Goal: Task Accomplishment & Management: Complete application form

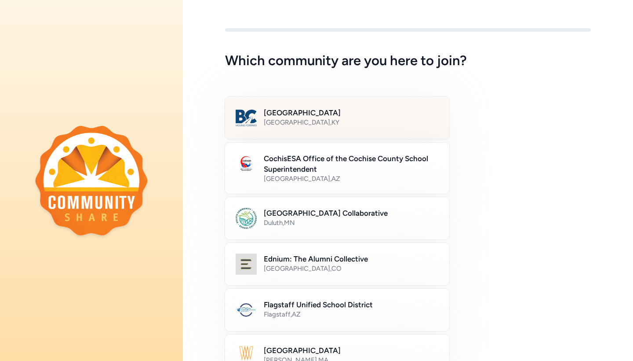
click at [353, 116] on h2 "Bullitt County Public Schools" at bounding box center [351, 112] width 175 height 11
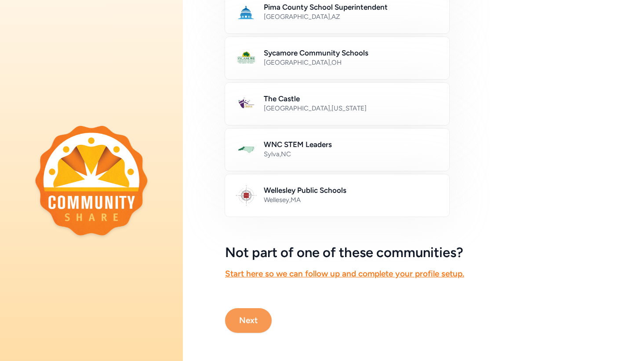
scroll to position [480, 0]
click at [247, 326] on button "Next" at bounding box center [248, 320] width 47 height 25
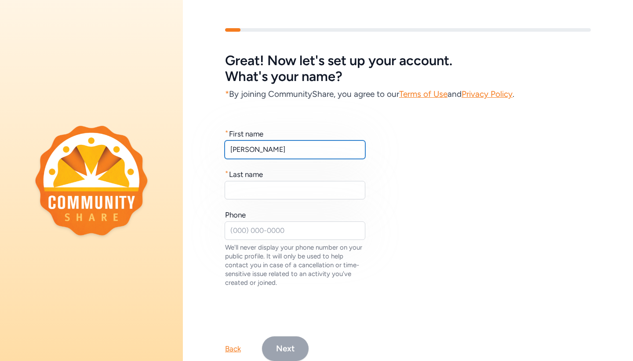
type input "[PERSON_NAME]"
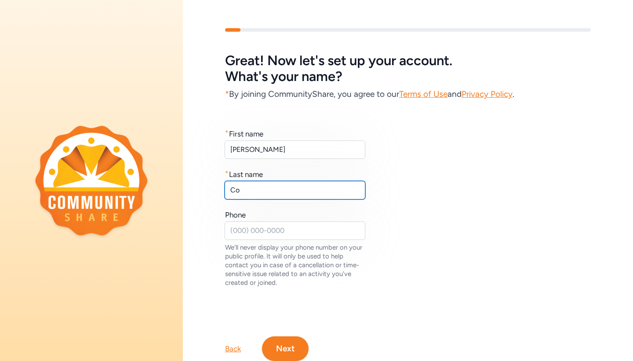
type input "C"
type input "Meadows"
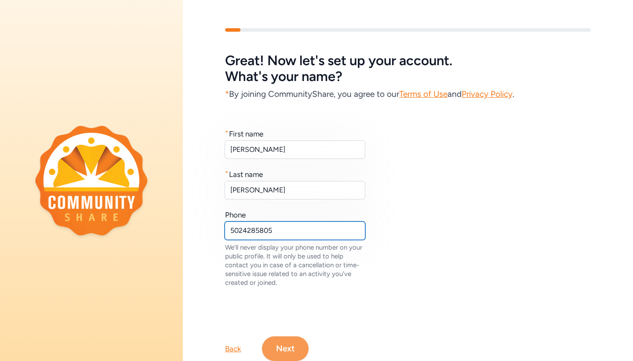
type input "5024285805"
click at [284, 355] on button "Next" at bounding box center [285, 348] width 47 height 25
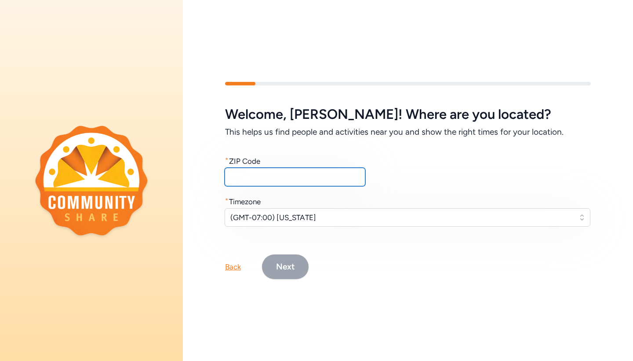
click at [287, 175] on input "text" at bounding box center [295, 177] width 141 height 18
type input "40165"
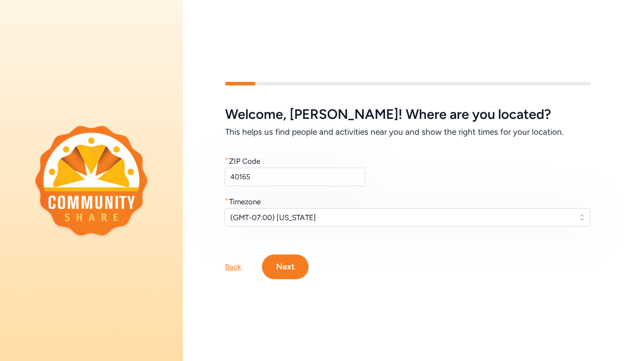
click at [303, 219] on span "(GMT-07:00) Arizona" at bounding box center [401, 217] width 342 height 11
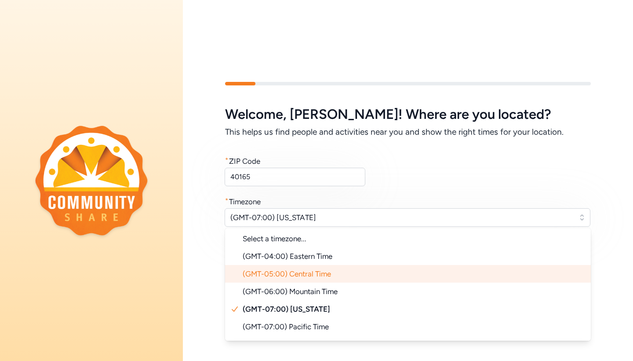
click at [310, 277] on span "(GMT-05:00) Central Time" at bounding box center [287, 273] width 88 height 9
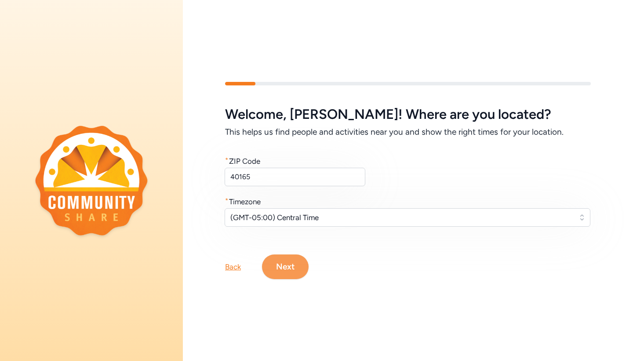
click at [294, 266] on button "Next" at bounding box center [285, 266] width 47 height 25
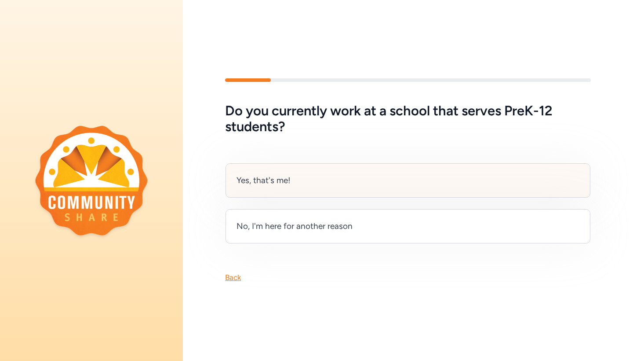
click at [336, 186] on div "Yes, that's me!" at bounding box center [408, 180] width 365 height 34
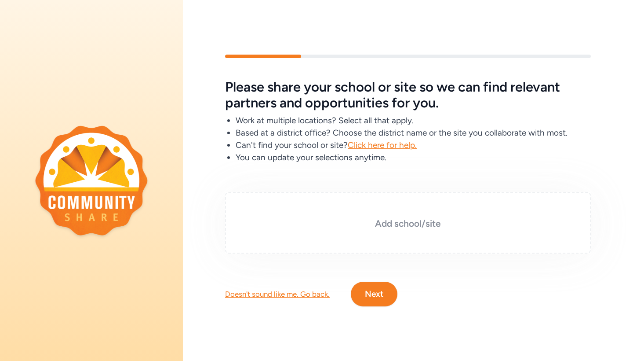
click at [421, 215] on div "Add school/site" at bounding box center [408, 223] width 366 height 62
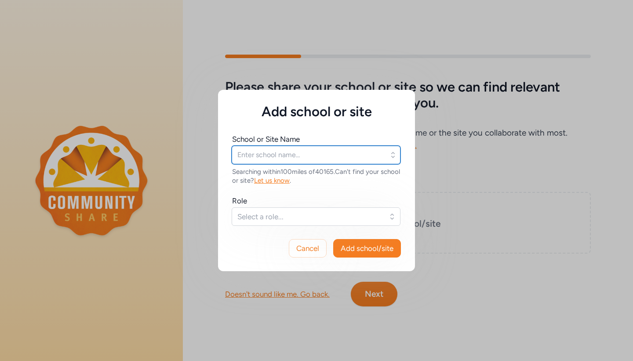
click at [291, 153] on input "text" at bounding box center [316, 155] width 169 height 18
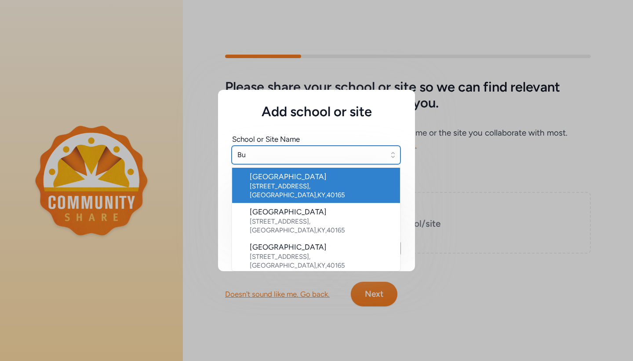
type input "B"
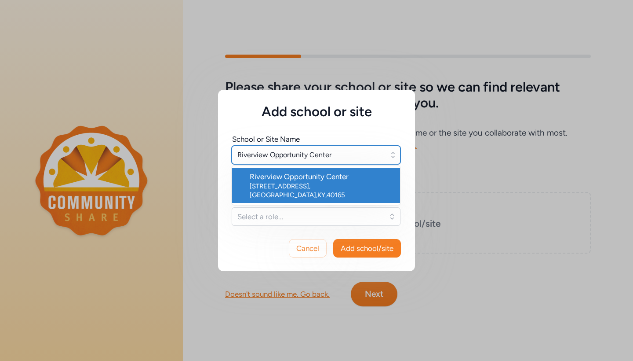
type input "Riverview Opportunity Center"
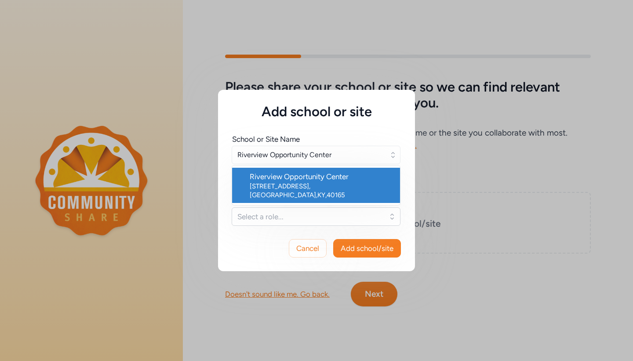
click at [298, 181] on div "Riverview Opportunity Center" at bounding box center [321, 176] width 143 height 11
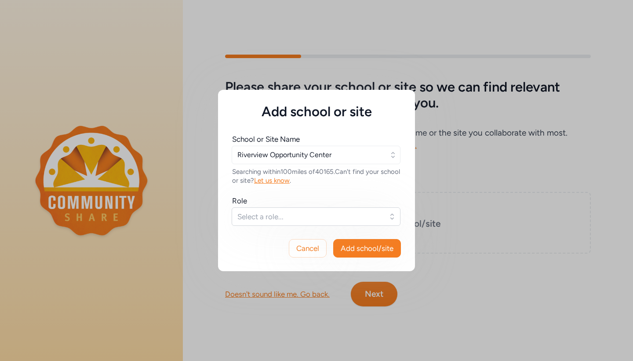
click at [285, 217] on span "Select a role..." at bounding box center [309, 216] width 145 height 11
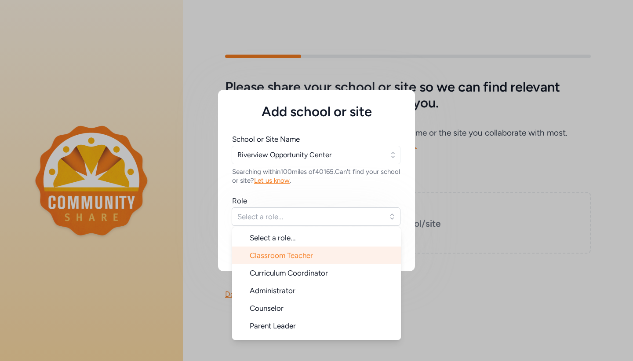
click at [285, 255] on span "Classroom Teacher" at bounding box center [281, 255] width 63 height 9
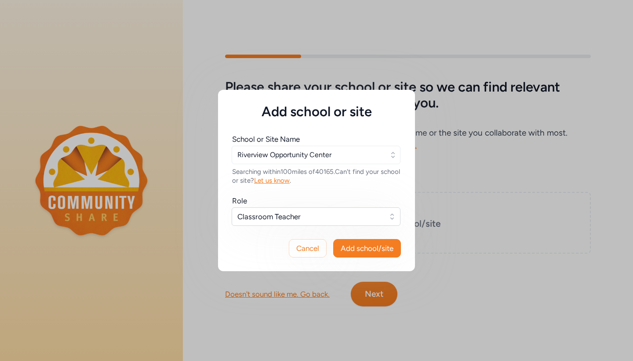
click at [361, 246] on span "Add school/site" at bounding box center [367, 248] width 53 height 11
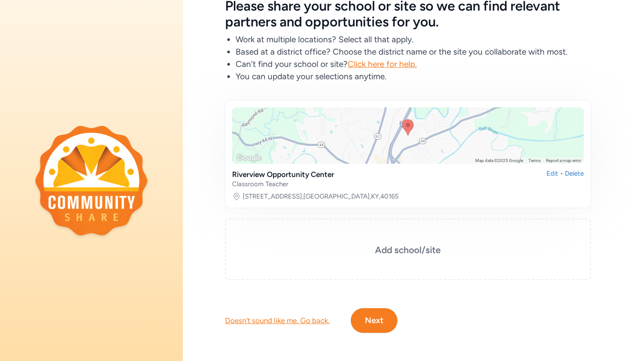
scroll to position [55, 0]
click at [363, 322] on button "Next" at bounding box center [374, 320] width 47 height 25
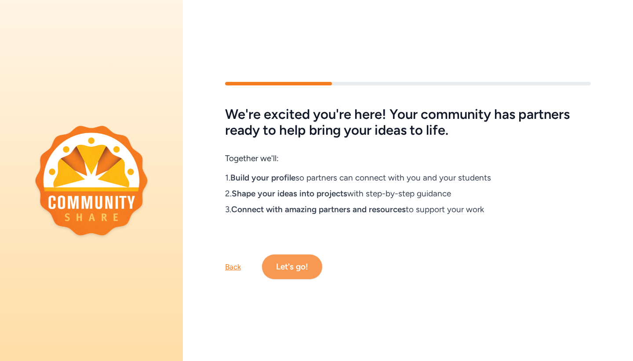
click at [299, 269] on button "Let's go!" at bounding box center [292, 266] width 60 height 25
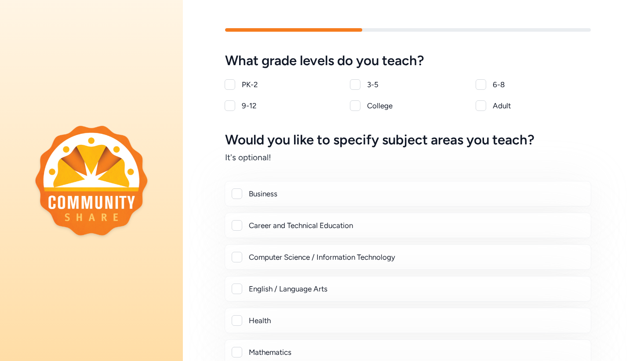
click at [227, 105] on div at bounding box center [230, 105] width 11 height 11
checkbox input "true"
click at [358, 104] on div at bounding box center [355, 105] width 11 height 11
checkbox input "true"
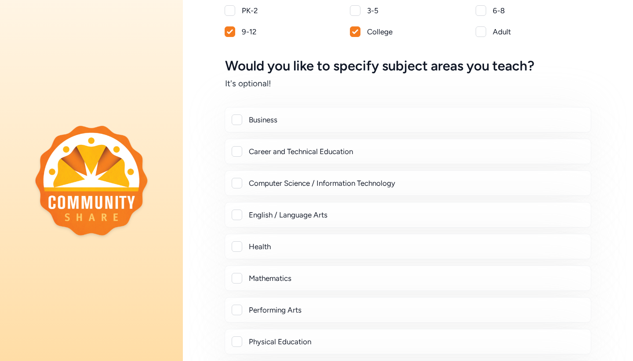
scroll to position [75, 0]
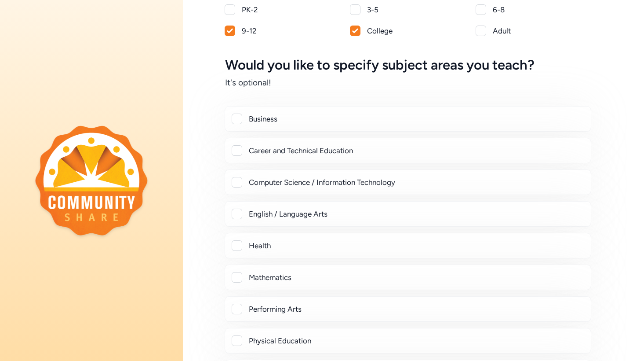
click at [233, 213] on div at bounding box center [237, 213] width 11 height 11
checkbox input "true"
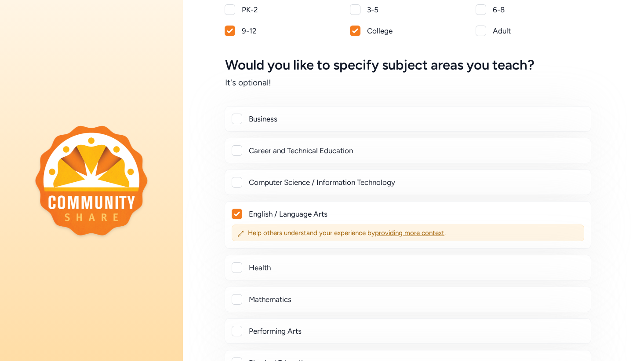
scroll to position [112, 0]
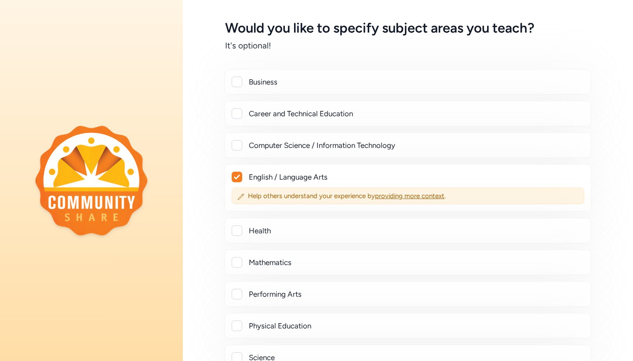
click at [236, 226] on div at bounding box center [237, 230] width 11 height 11
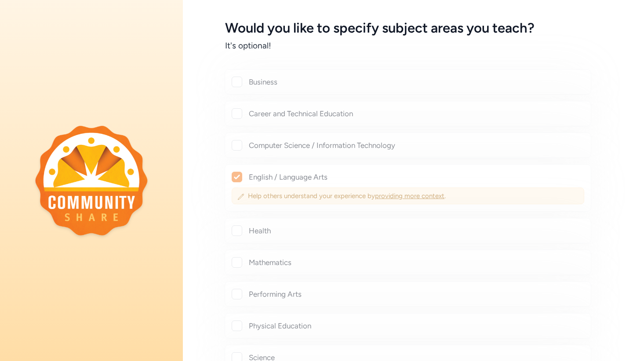
checkbox input "true"
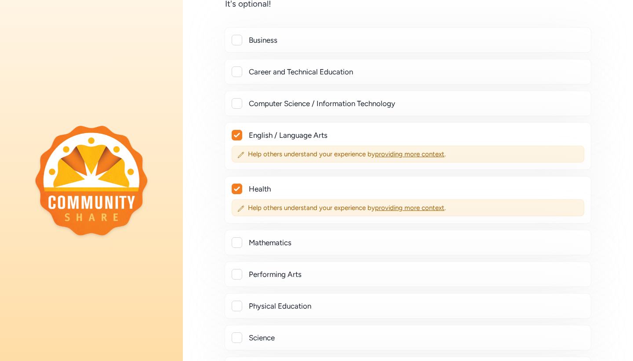
click at [236, 239] on div at bounding box center [237, 242] width 11 height 11
checkbox input "true"
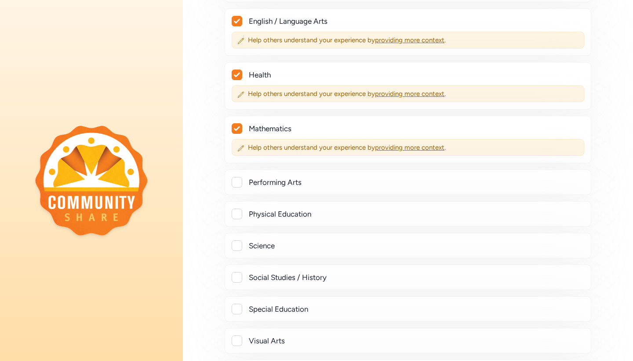
scroll to position [269, 0]
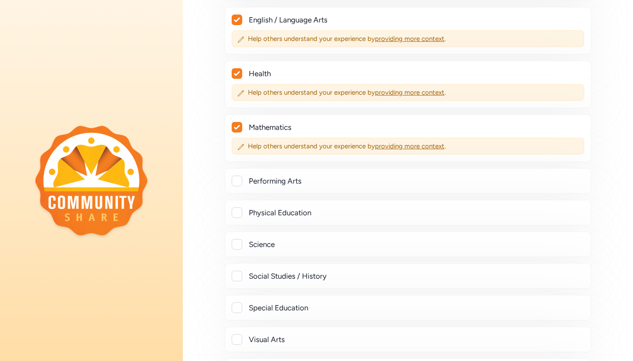
click at [235, 244] on div at bounding box center [237, 244] width 11 height 11
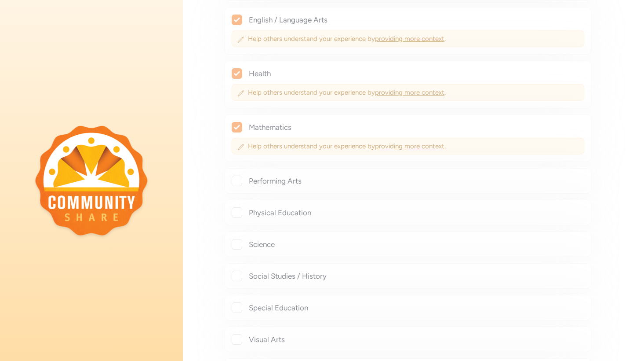
checkbox input "true"
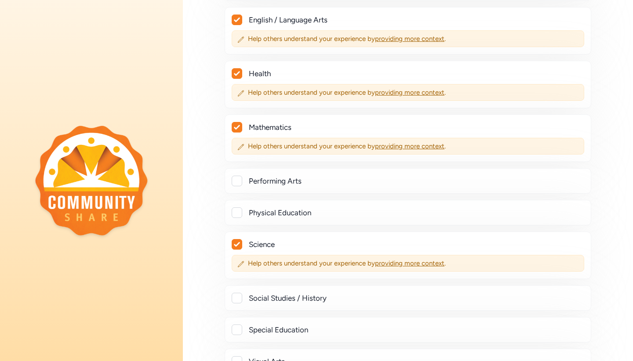
click at [237, 211] on div at bounding box center [237, 212] width 11 height 11
checkbox input "true"
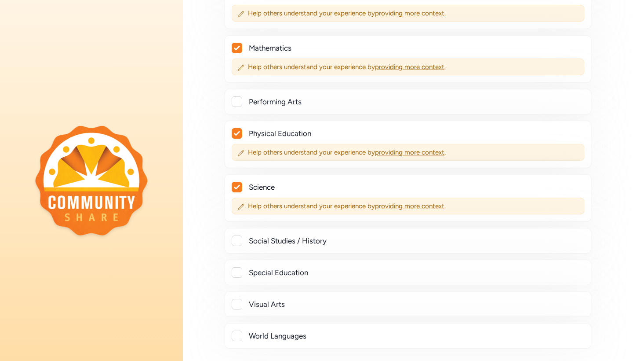
click at [239, 242] on div at bounding box center [237, 240] width 11 height 11
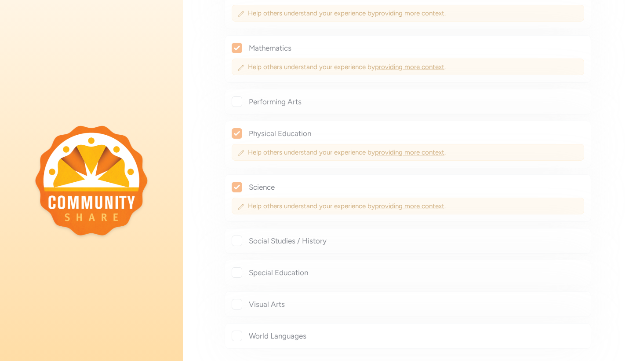
checkbox input "true"
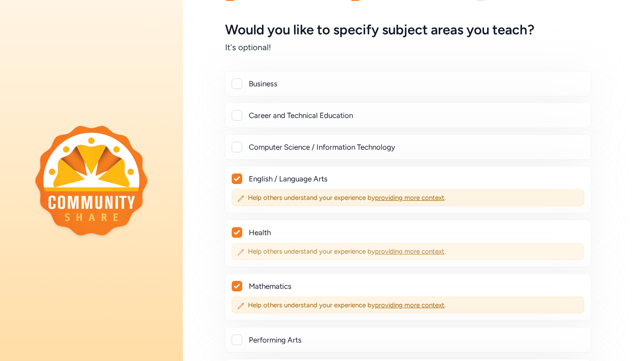
scroll to position [107, 0]
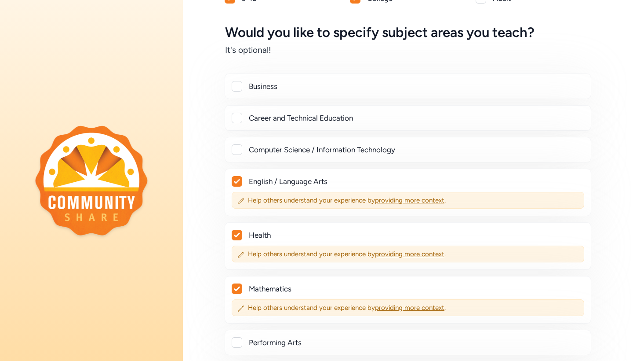
click at [236, 118] on div at bounding box center [237, 118] width 11 height 11
checkbox input "true"
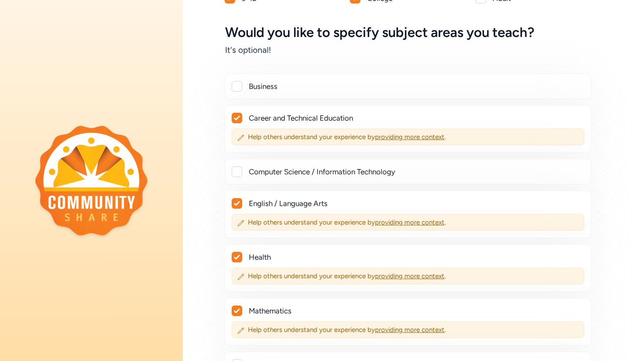
click at [234, 168] on div at bounding box center [237, 171] width 11 height 11
checkbox input "true"
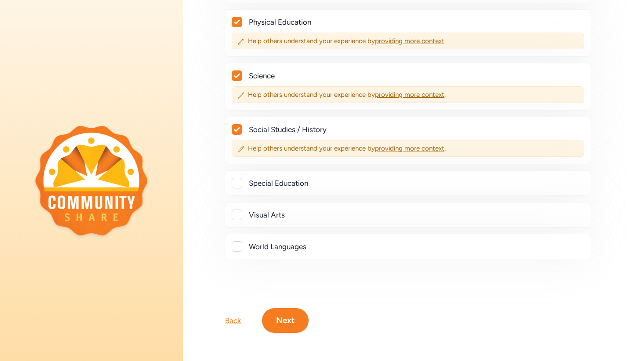
scroll to position [0, 0]
click at [272, 318] on button "Next" at bounding box center [285, 320] width 47 height 25
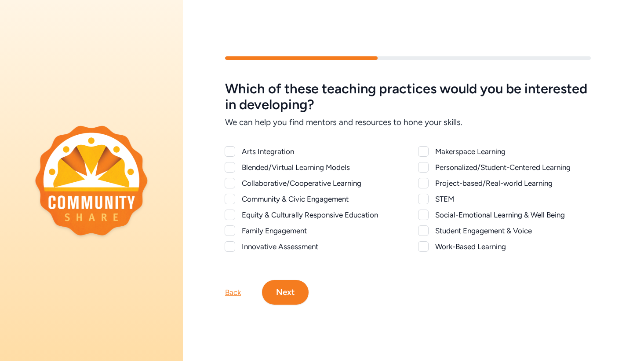
click at [230, 168] on div at bounding box center [230, 167] width 11 height 11
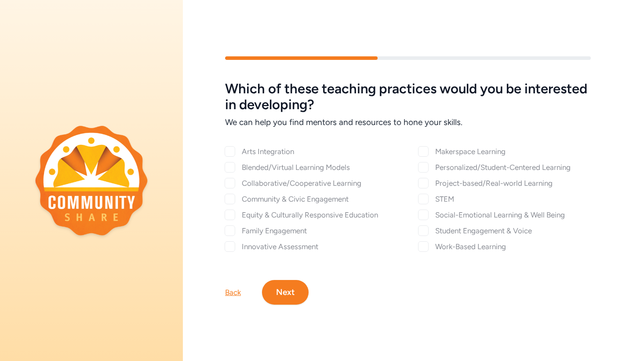
checkbox input "true"
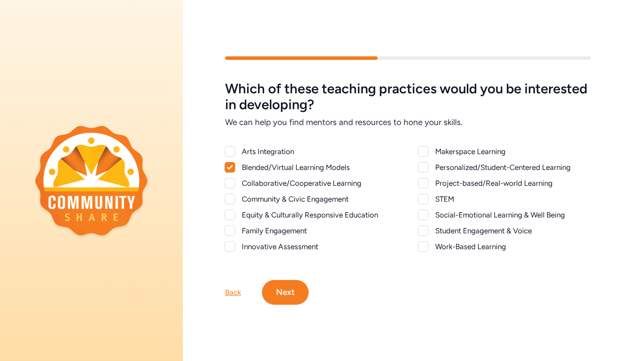
click at [230, 185] on div at bounding box center [230, 183] width 11 height 11
checkbox input "true"
click at [230, 199] on div at bounding box center [230, 198] width 11 height 11
checkbox input "true"
click at [230, 215] on div at bounding box center [230, 214] width 11 height 11
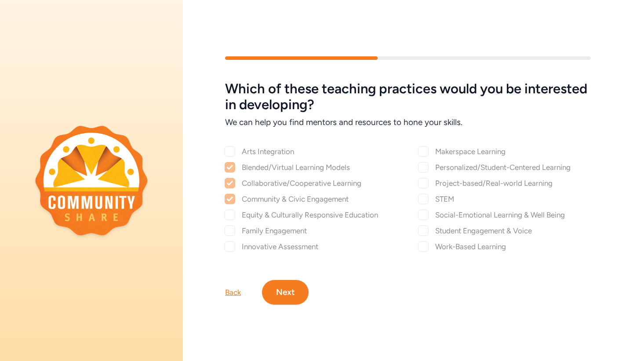
checkbox input "true"
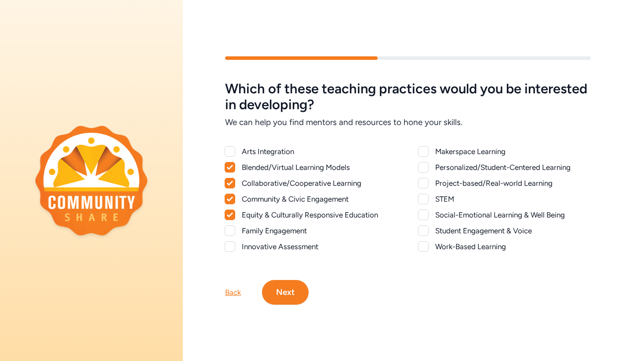
click at [227, 246] on div at bounding box center [230, 246] width 11 height 11
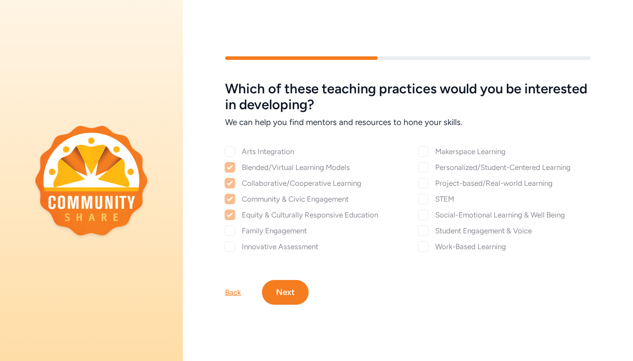
checkbox input "true"
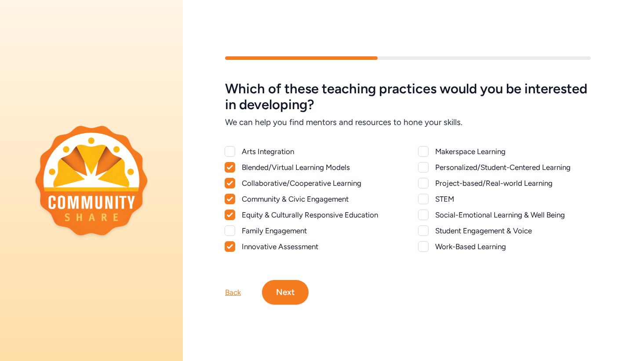
click at [426, 150] on div at bounding box center [423, 151] width 11 height 11
checkbox input "true"
click at [423, 195] on div at bounding box center [423, 198] width 11 height 11
checkbox input "true"
click at [423, 184] on div at bounding box center [423, 183] width 11 height 11
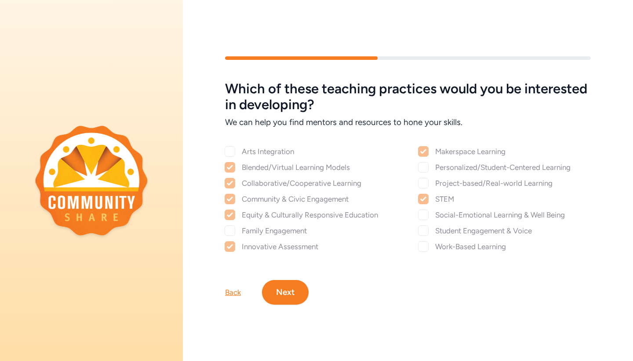
checkbox input "true"
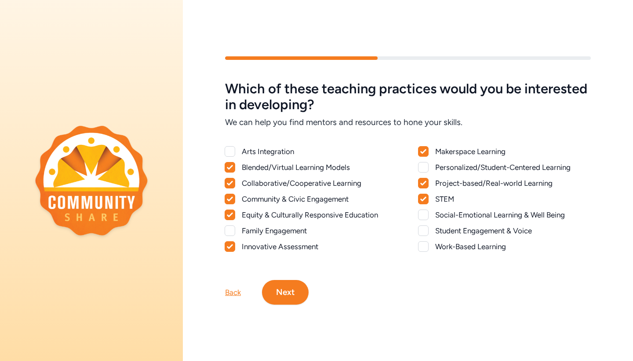
click at [424, 168] on div at bounding box center [423, 167] width 11 height 11
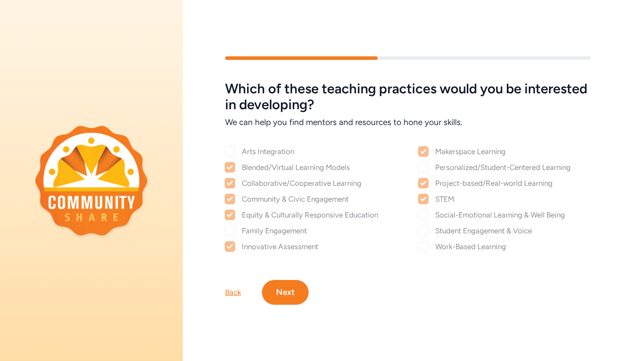
checkbox input "true"
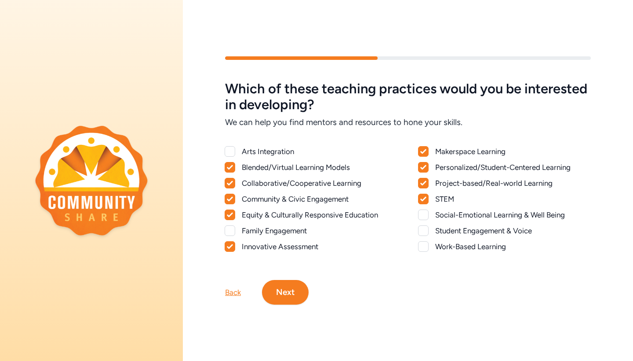
click at [420, 230] on div at bounding box center [423, 230] width 11 height 11
checkbox input "true"
click at [421, 246] on div at bounding box center [423, 246] width 11 height 11
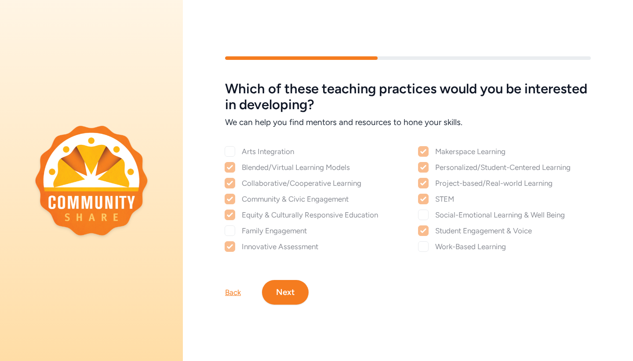
checkbox input "true"
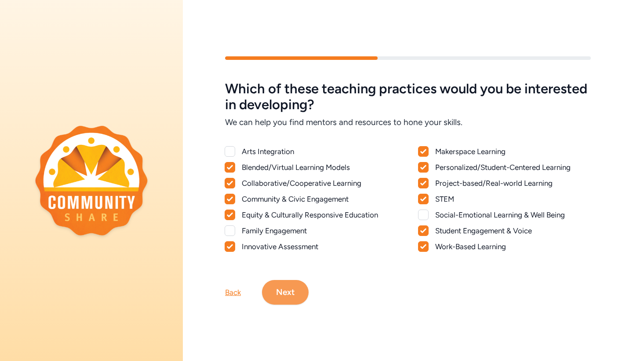
click at [292, 295] on button "Next" at bounding box center [285, 292] width 47 height 25
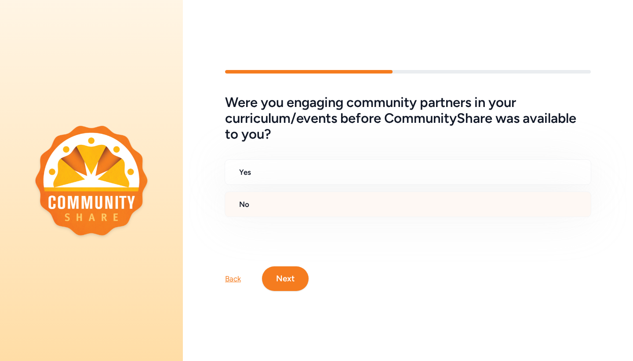
click at [317, 203] on h2 "No" at bounding box center [411, 204] width 345 height 11
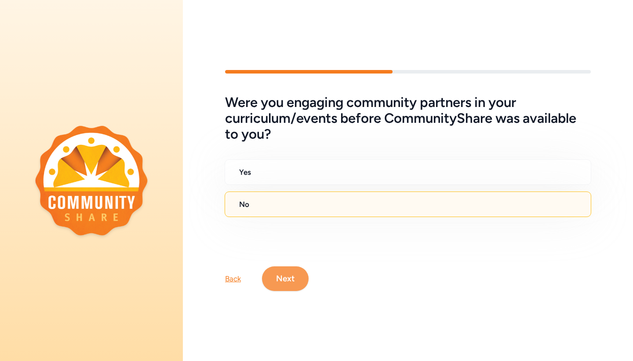
click at [276, 270] on button "Next" at bounding box center [285, 278] width 47 height 25
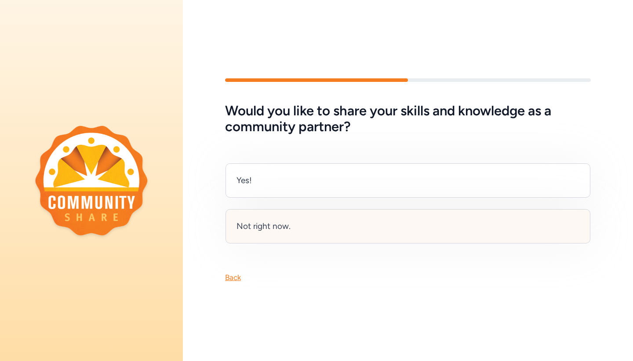
click at [252, 221] on div "Not right now." at bounding box center [264, 226] width 54 height 12
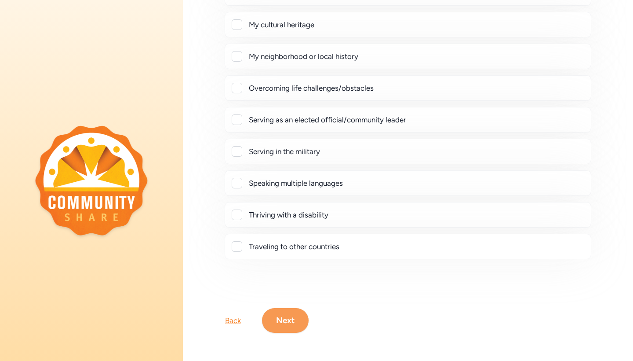
scroll to position [146, 0]
click at [277, 322] on button "Next" at bounding box center [285, 320] width 47 height 25
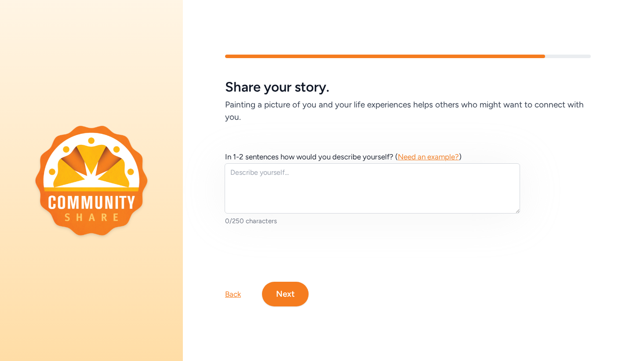
click at [422, 159] on span "Need an example?" at bounding box center [428, 156] width 61 height 9
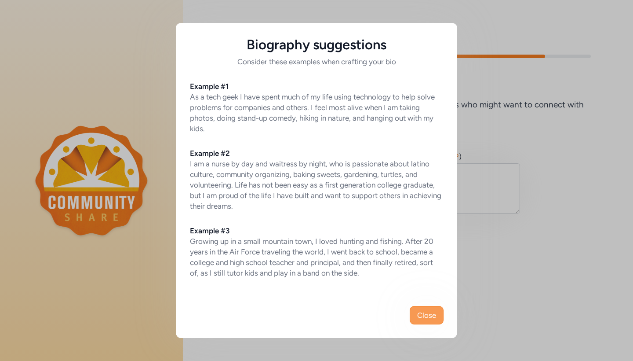
click at [421, 314] on span "Close" at bounding box center [426, 315] width 19 height 11
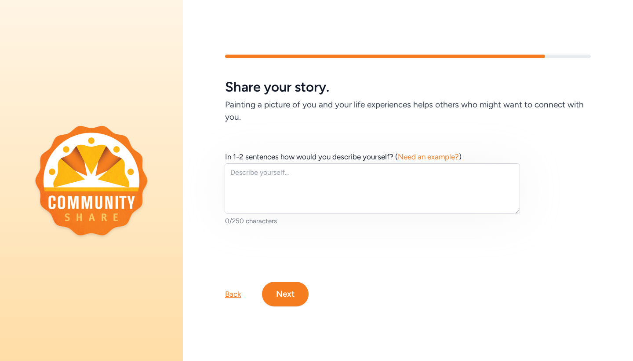
click at [285, 294] on button "Next" at bounding box center [285, 293] width 47 height 25
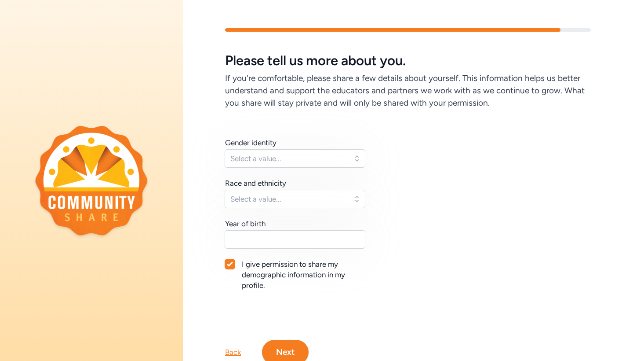
click at [335, 161] on span "Select a value..." at bounding box center [288, 158] width 117 height 11
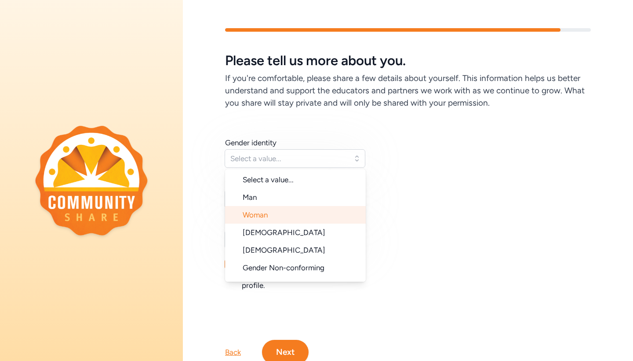
click at [288, 215] on li "Woman" at bounding box center [295, 215] width 141 height 18
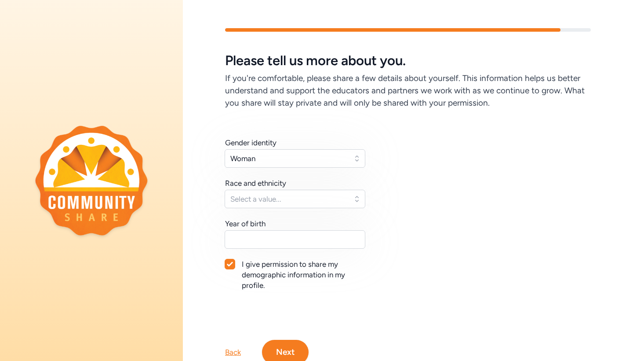
click at [296, 200] on span "Select a value..." at bounding box center [288, 198] width 117 height 11
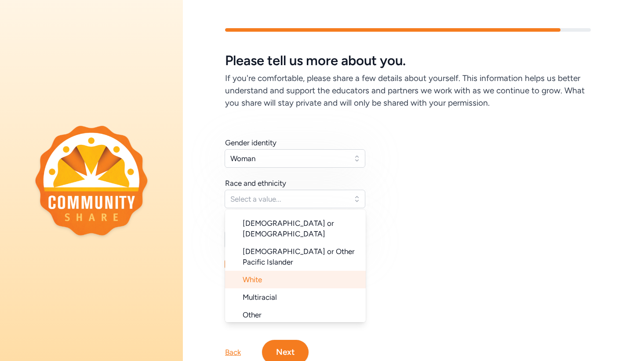
scroll to position [88, 0]
click at [291, 271] on li "White" at bounding box center [295, 280] width 141 height 18
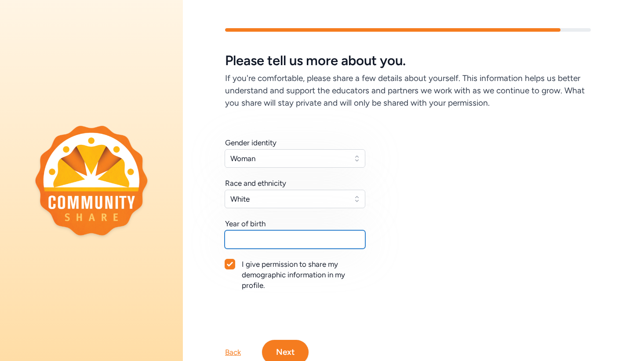
click at [294, 239] on input "text" at bounding box center [295, 239] width 141 height 18
type input "2000"
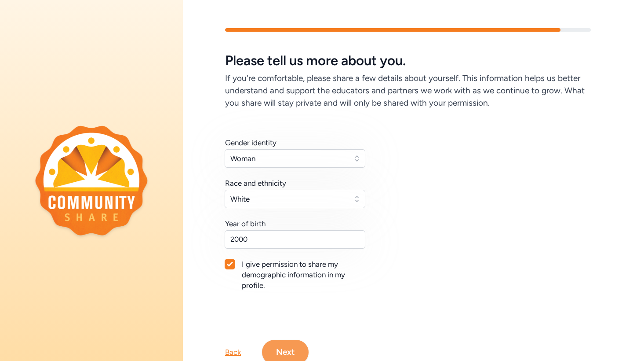
click at [288, 353] on button "Next" at bounding box center [285, 351] width 47 height 25
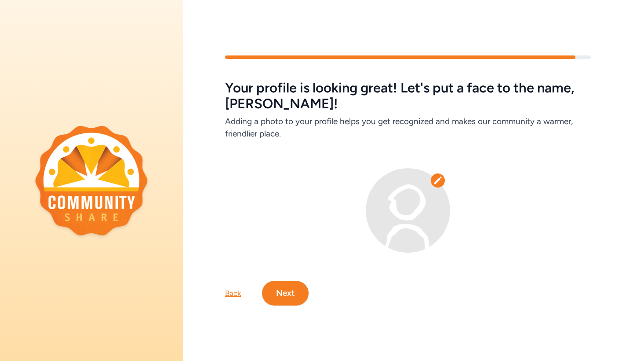
click at [439, 180] on icon at bounding box center [437, 179] width 7 height 7
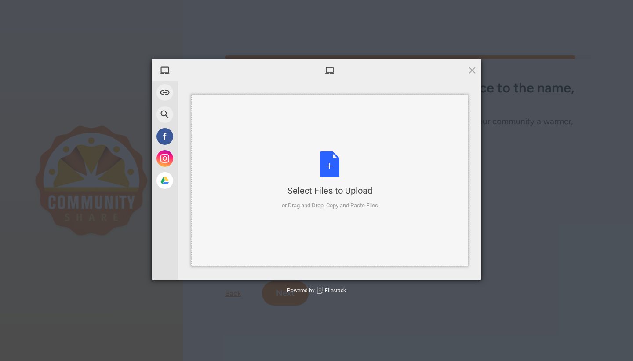
click at [285, 139] on div "Select Files to Upload or Drag and Drop, Copy and Paste Files" at bounding box center [329, 180] width 277 height 171
click at [304, 195] on div "Select Files to Upload" at bounding box center [330, 190] width 96 height 12
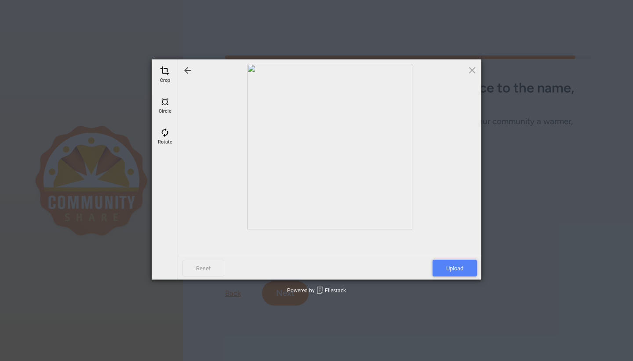
click at [450, 268] on span "Upload" at bounding box center [455, 267] width 44 height 17
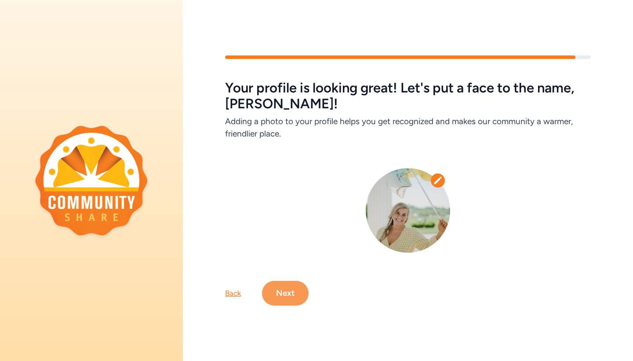
click at [287, 283] on button "Next" at bounding box center [285, 293] width 47 height 25
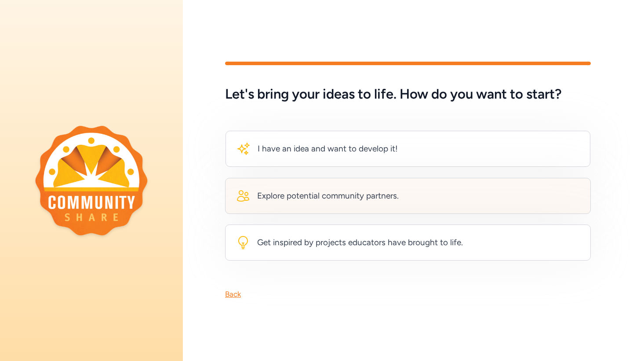
click at [305, 203] on div "Explore potential community partners." at bounding box center [408, 196] width 366 height 36
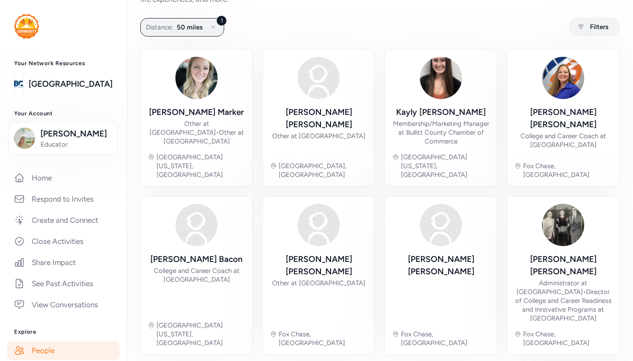
scroll to position [48, 0]
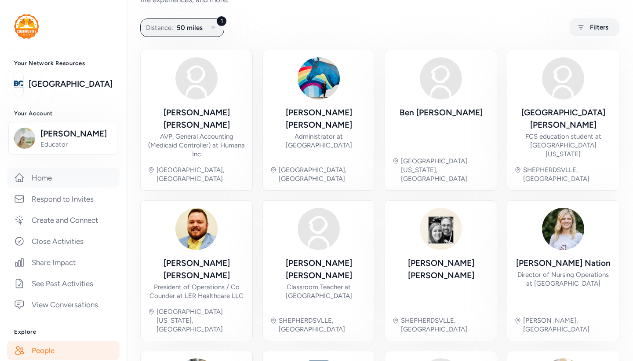
click at [60, 176] on link "Home" at bounding box center [63, 177] width 113 height 19
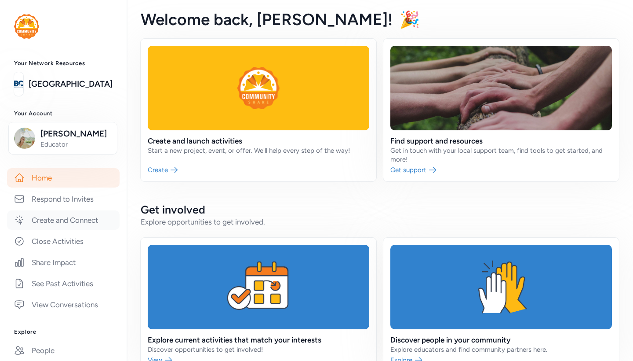
click at [74, 222] on link "Create and Connect" at bounding box center [63, 219] width 113 height 19
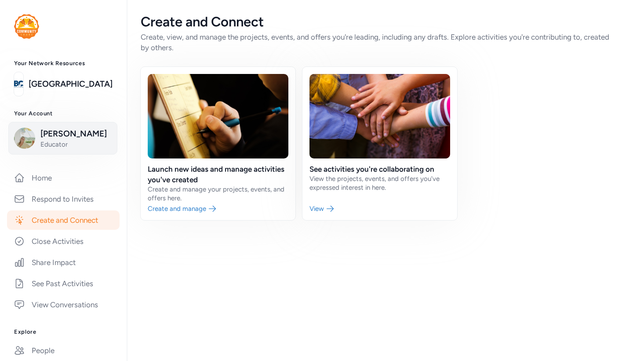
click at [64, 138] on span "[PERSON_NAME]" at bounding box center [75, 134] width 71 height 12
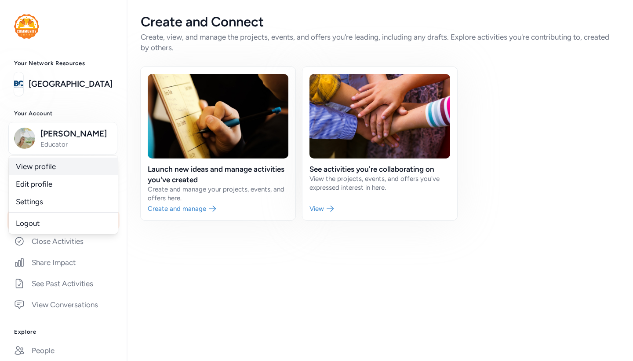
click at [54, 166] on link "View profile" at bounding box center [63, 166] width 109 height 18
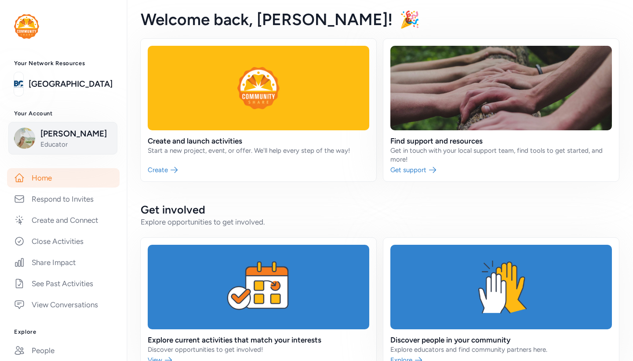
click at [77, 143] on span "Educator" at bounding box center [75, 144] width 71 height 9
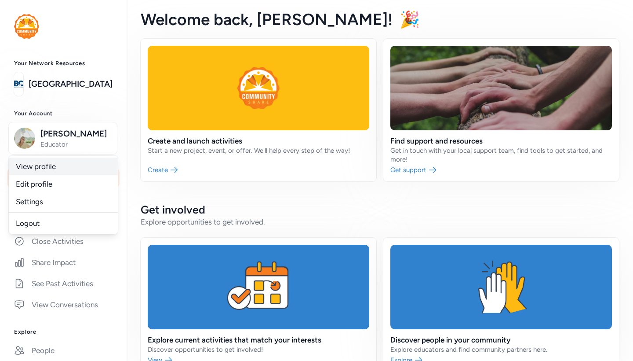
click at [34, 169] on link "View profile" at bounding box center [63, 166] width 109 height 18
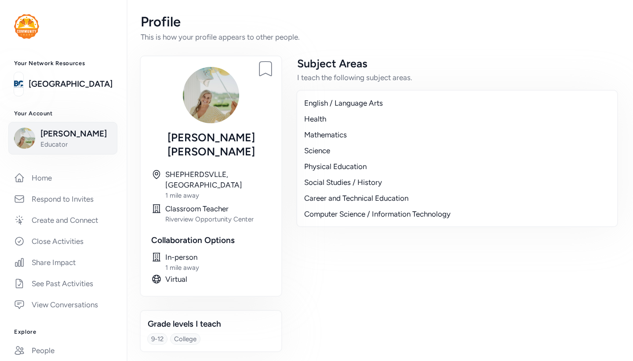
click at [72, 143] on span "Educator" at bounding box center [75, 144] width 71 height 9
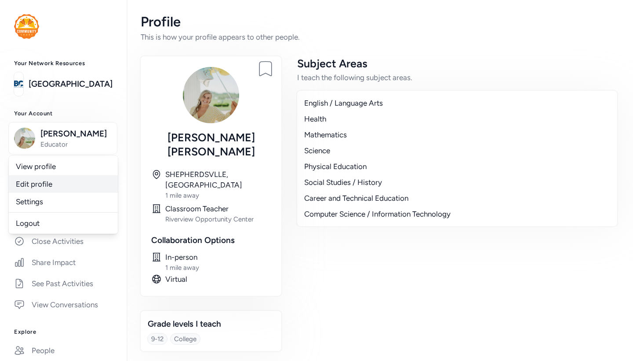
click at [49, 184] on link "Edit profile" at bounding box center [63, 184] width 109 height 18
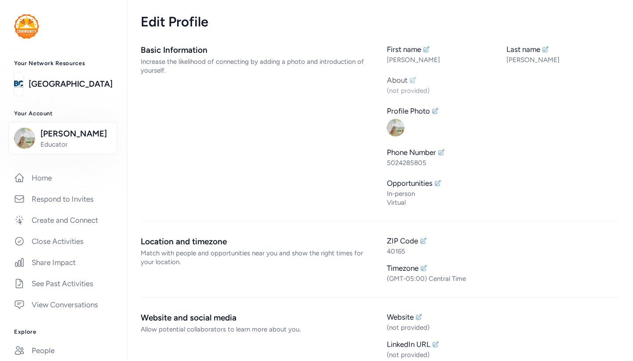
click at [412, 81] on icon at bounding box center [413, 80] width 6 height 6
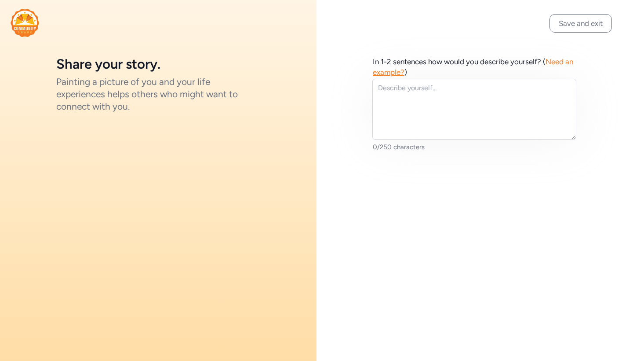
click at [551, 63] on span "Need an example?" at bounding box center [473, 66] width 201 height 19
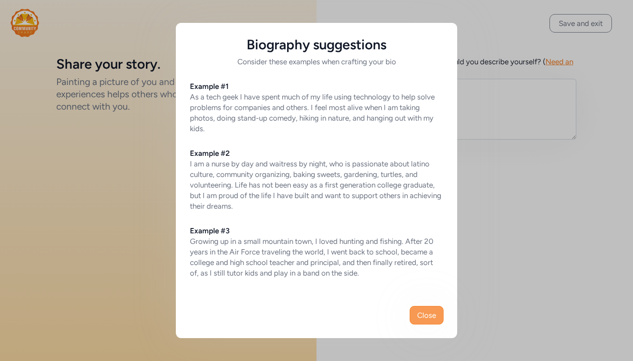
click at [439, 323] on button "Close" at bounding box center [427, 315] width 34 height 18
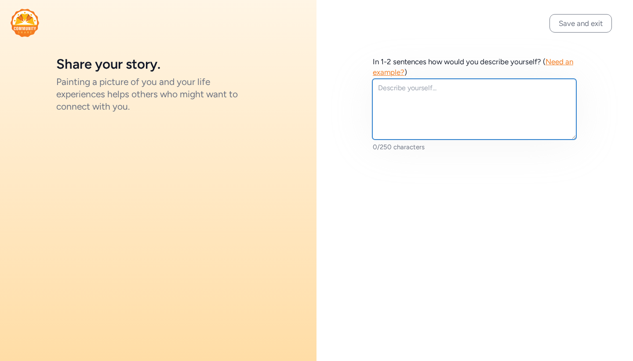
click at [456, 95] on textarea at bounding box center [474, 109] width 204 height 61
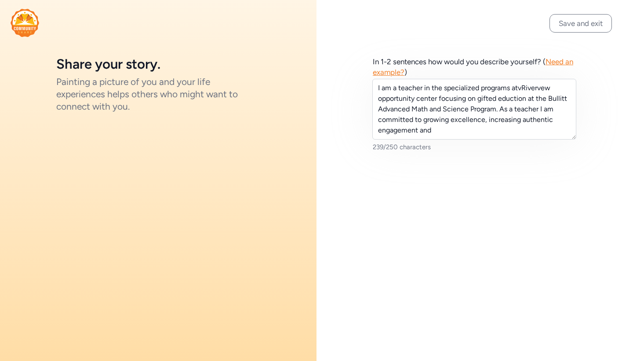
click at [565, 64] on span "Need an example?" at bounding box center [473, 66] width 201 height 19
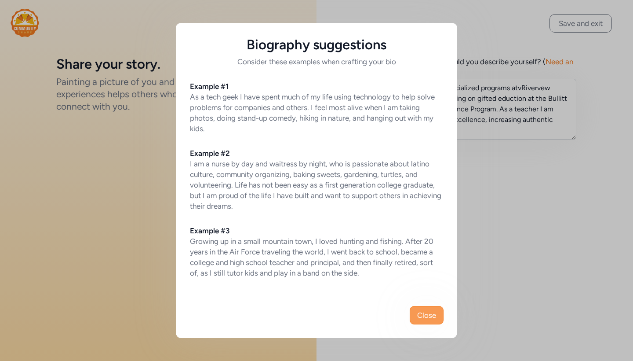
click at [432, 311] on span "Close" at bounding box center [426, 315] width 19 height 11
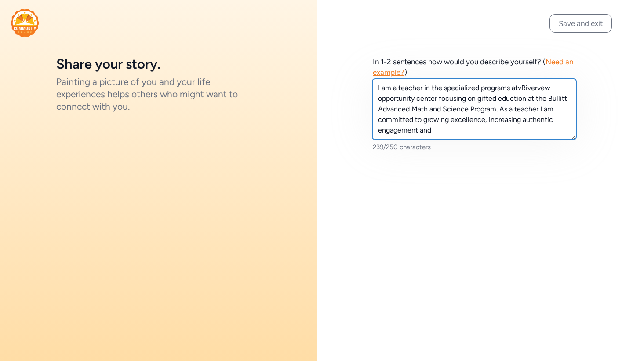
click at [491, 129] on textarea "I am a teacher in the specialized programs atvRivervew opportunity center focus…" at bounding box center [474, 109] width 204 height 61
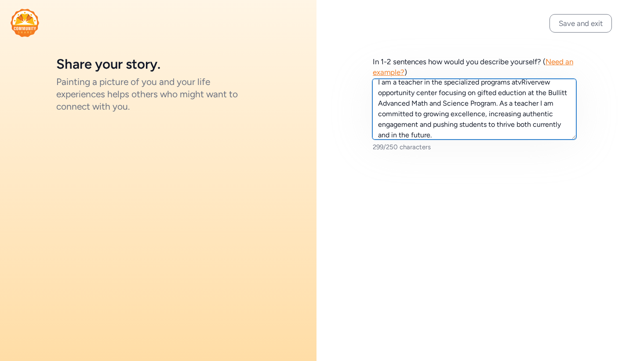
type textarea "I am a teacher in the specialized programs atvRivervew opportunity center focus…"
drag, startPoint x: 447, startPoint y: 134, endPoint x: 370, endPoint y: 81, distance: 93.6
click at [370, 81] on div "In 1-2 sentences how would you describe yourself? ( Need an example? ) I am a t…" at bounding box center [475, 104] width 317 height 208
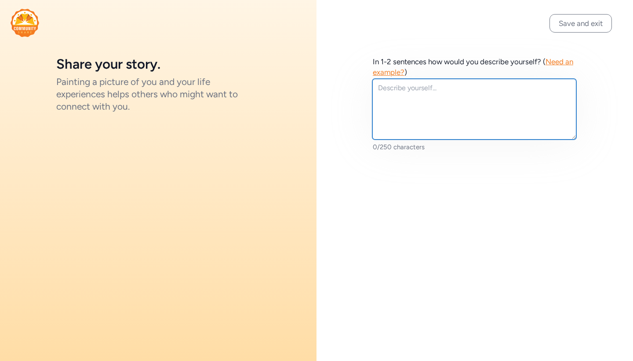
scroll to position [0, 0]
paste textarea "I'm a teacher at the Bullitt Advanced Math and Science Program (BAMS), where I …"
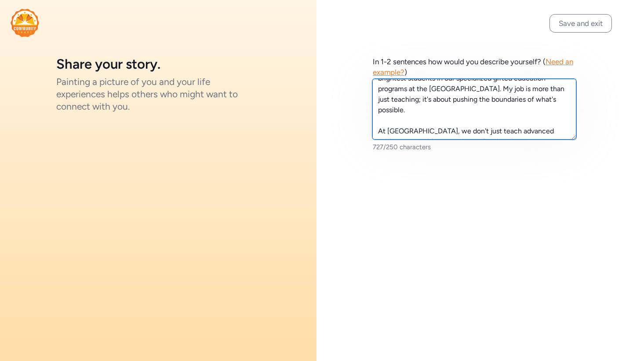
scroll to position [30, 0]
click at [424, 126] on textarea "I'm a teacher at the Bullitt Advanced Math and Science Program (BAMS), where I …" at bounding box center [474, 109] width 204 height 61
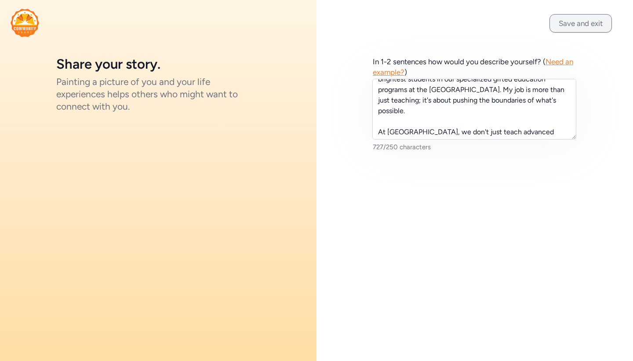
click at [572, 20] on button "Save and exit" at bounding box center [581, 23] width 62 height 18
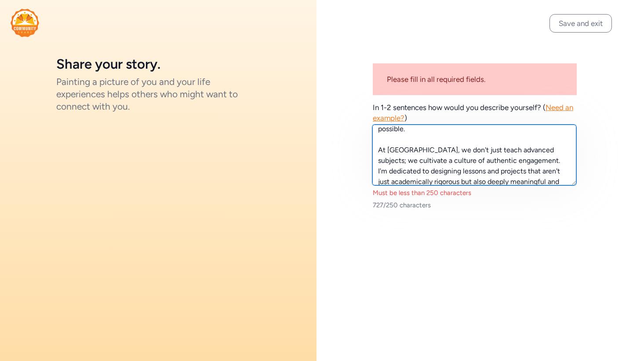
scroll to position [53, 0]
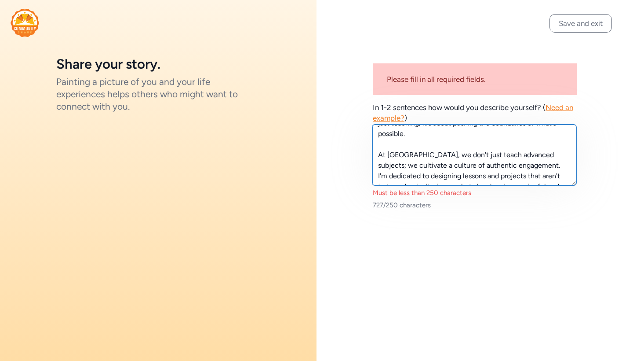
drag, startPoint x: 464, startPoint y: 181, endPoint x: 380, endPoint y: 144, distance: 91.8
click at [380, 144] on textarea "I'm a teacher at the Bullitt Advanced Math and Science Program (BAMS), where I …" at bounding box center [474, 154] width 204 height 61
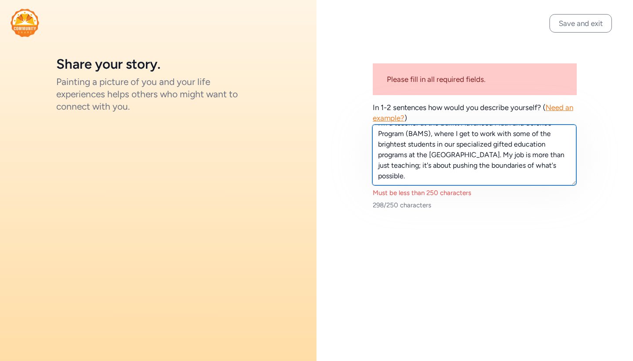
type textarea "I'm a teacher at the Bullitt Advanced Math and Science Program (BAMS), where I …"
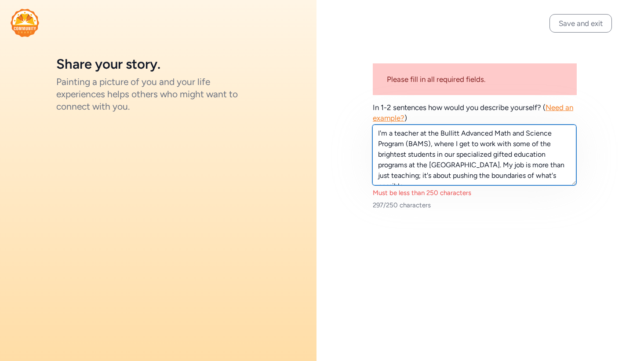
scroll to position [0, 0]
drag, startPoint x: 443, startPoint y: 179, endPoint x: 366, endPoint y: 120, distance: 96.0
click at [366, 120] on div "Please fill in all required fields. In 1-2 sentences how would you describe you…" at bounding box center [475, 133] width 317 height 266
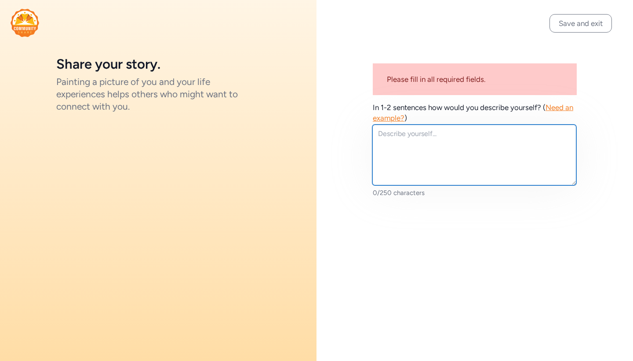
paste textarea "I teach at the Bullitt Advanced Math and Science Program, where I work with gif…"
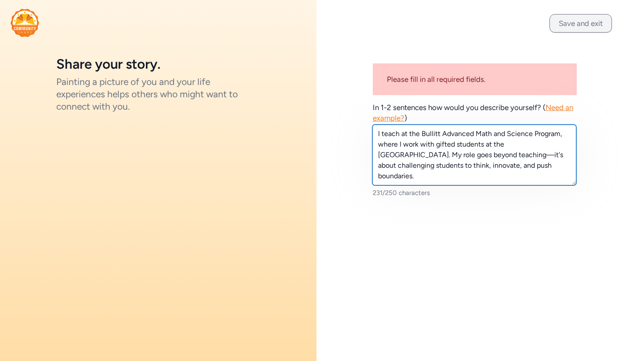
type textarea "I teach at the Bullitt Advanced Math and Science Program, where I work with gif…"
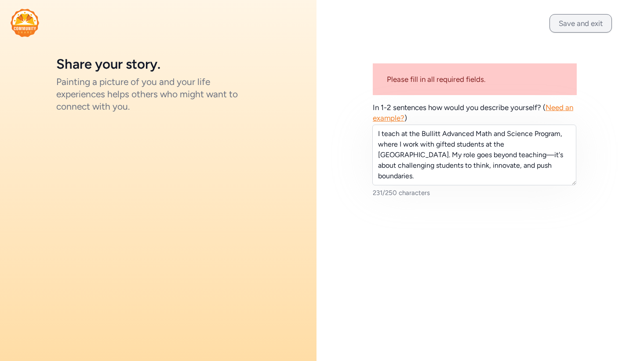
click at [588, 27] on button "Save and exit" at bounding box center [581, 23] width 62 height 18
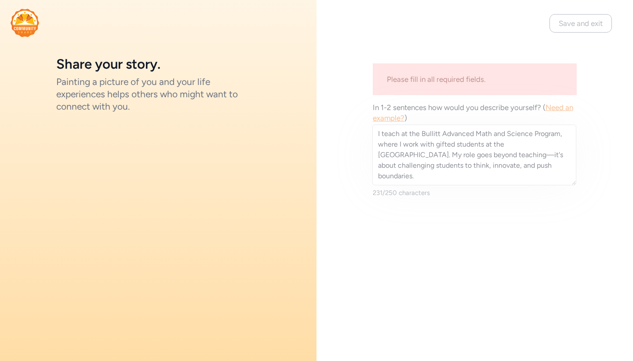
click at [573, 29] on div "Save and exit Please fill in all required fields. In 1-2 sentences how would yo…" at bounding box center [475, 180] width 317 height 361
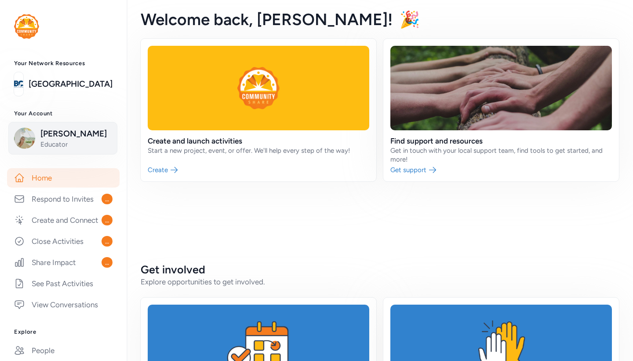
click at [60, 145] on span "Educator" at bounding box center [75, 144] width 71 height 9
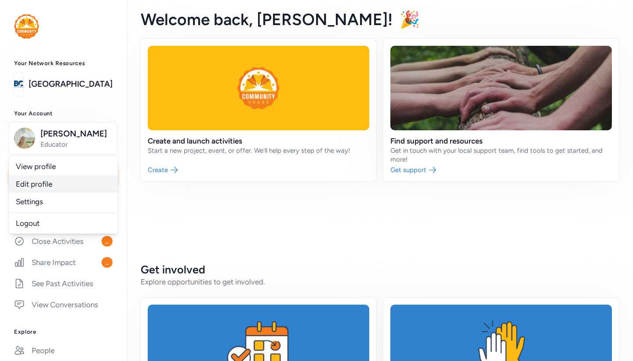
click at [45, 186] on link "Edit profile" at bounding box center [63, 184] width 109 height 18
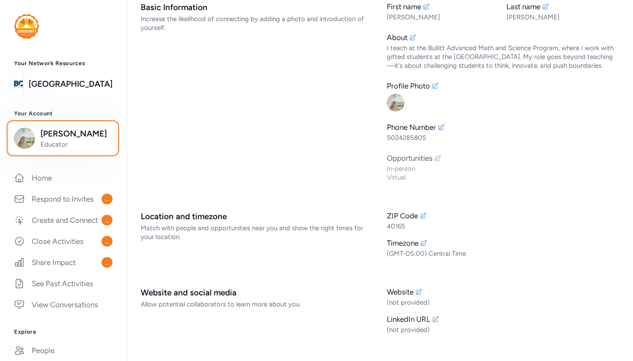
scroll to position [44, 0]
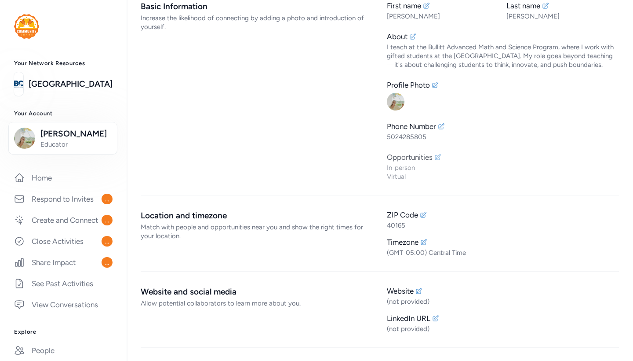
click at [438, 160] on icon at bounding box center [438, 157] width 6 height 6
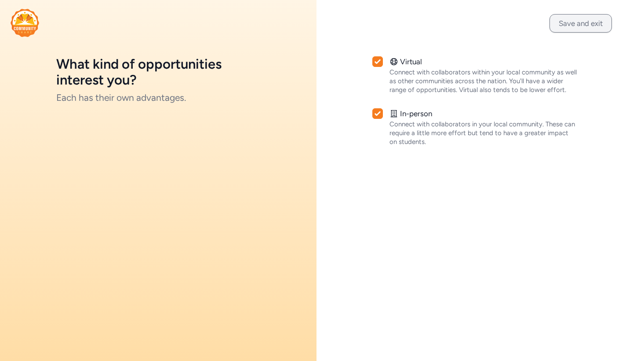
click at [587, 19] on button "Save and exit" at bounding box center [581, 23] width 62 height 18
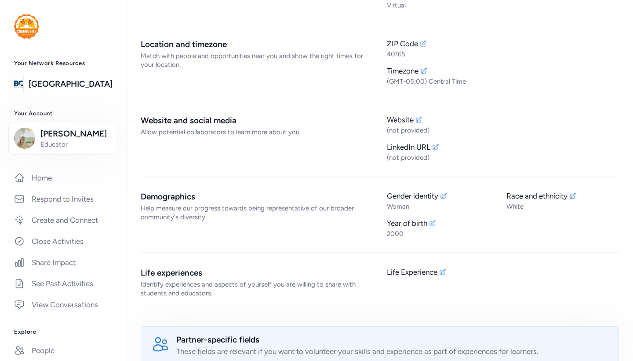
scroll to position [219, 0]
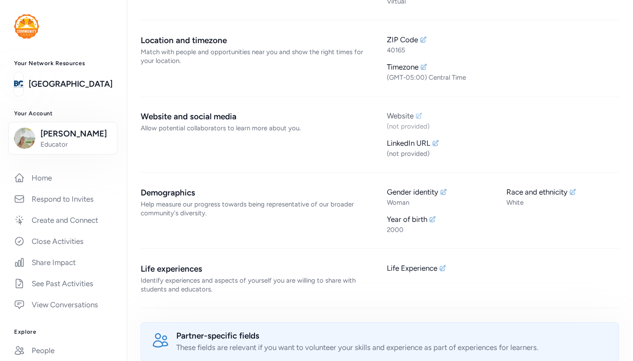
click at [423, 121] on div "Website" at bounding box center [503, 115] width 232 height 11
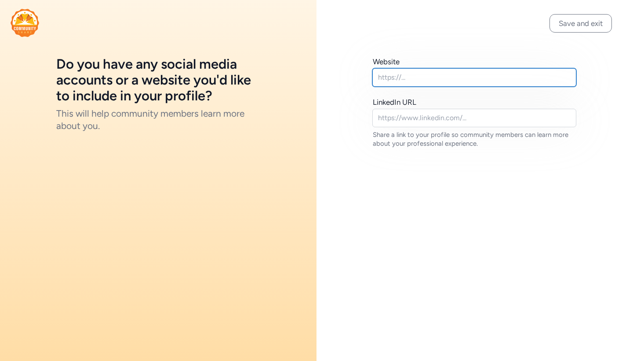
click at [420, 82] on input "text" at bounding box center [474, 77] width 204 height 18
paste input "[URL][DOMAIN_NAME][DOMAIN_NAME]"
type input "[URL][DOMAIN_NAME][DOMAIN_NAME]"
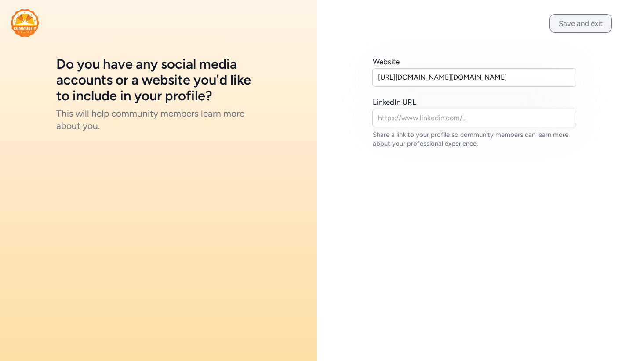
click at [577, 29] on button "Save and exit" at bounding box center [581, 23] width 62 height 18
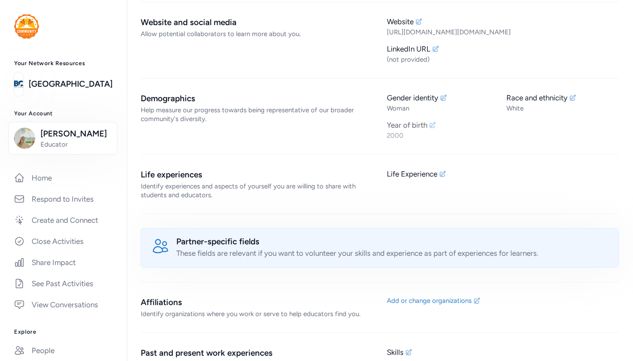
scroll to position [314, 0]
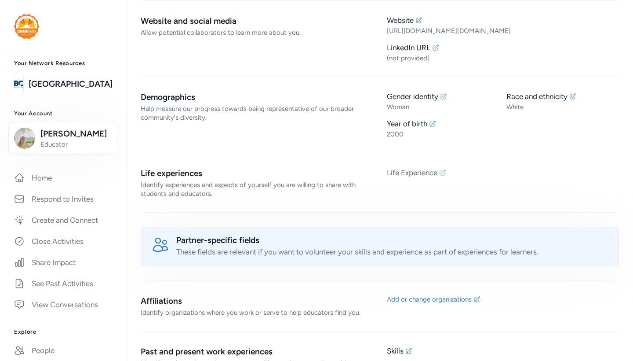
click at [446, 176] on icon at bounding box center [442, 172] width 7 height 7
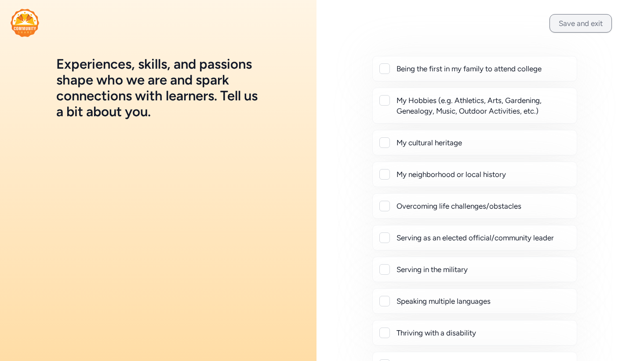
click at [565, 27] on button "Save and exit" at bounding box center [581, 23] width 62 height 18
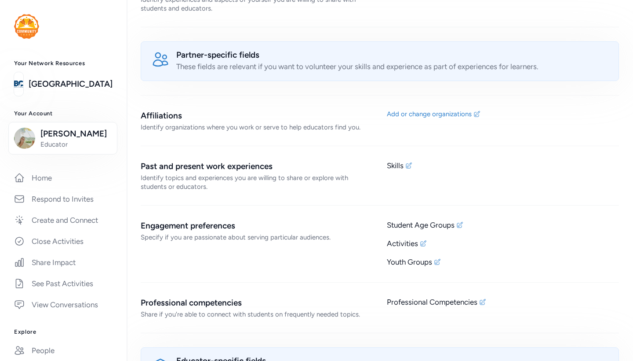
scroll to position [500, 0]
click at [406, 167] on icon at bounding box center [409, 164] width 6 height 6
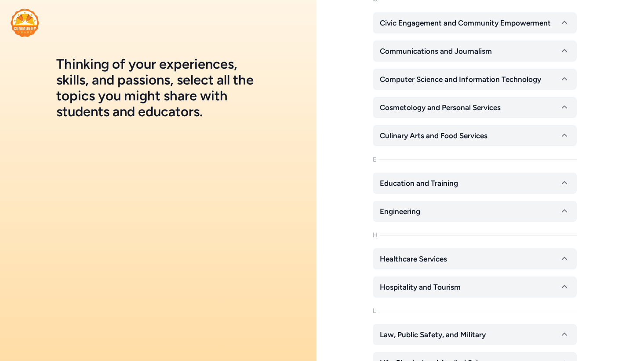
scroll to position [228, 0]
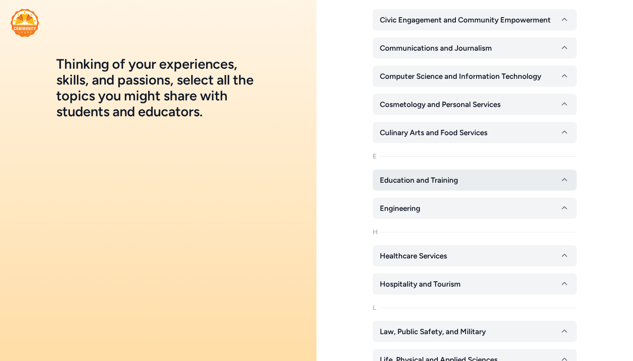
click at [474, 184] on button "Education and Training" at bounding box center [475, 179] width 204 height 21
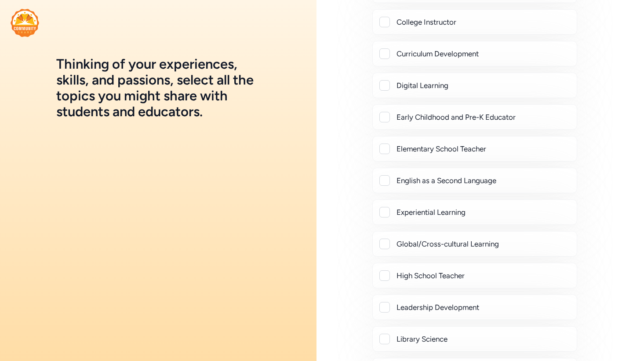
scroll to position [576, 0]
click at [389, 210] on div at bounding box center [384, 210] width 11 height 11
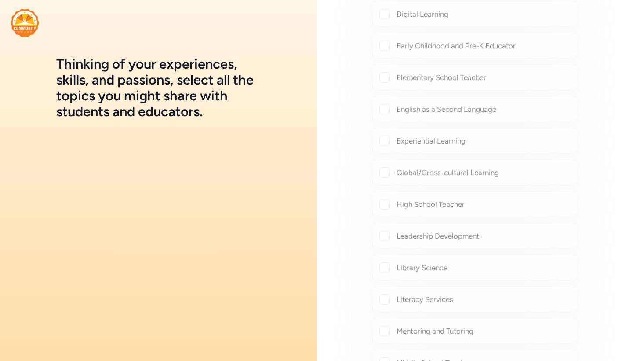
scroll to position [648, 0]
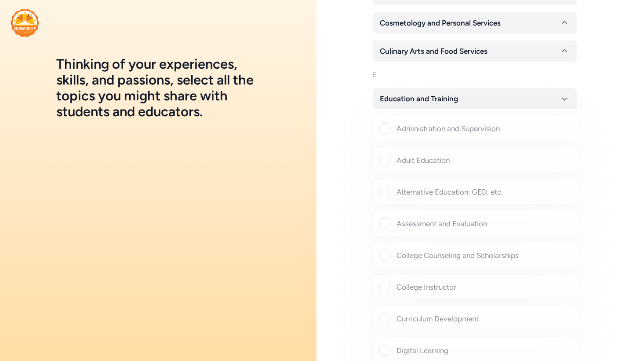
checkbox input "true"
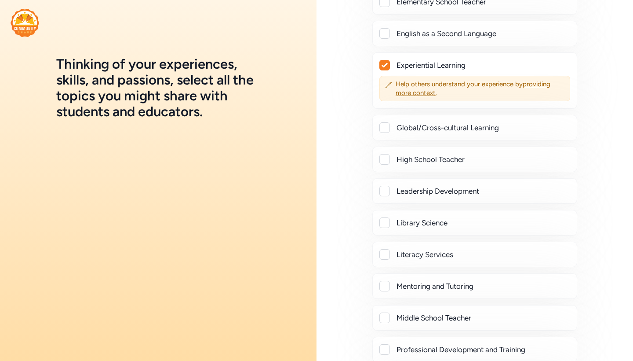
scroll to position [722, 0]
click at [384, 158] on div at bounding box center [384, 158] width 11 height 11
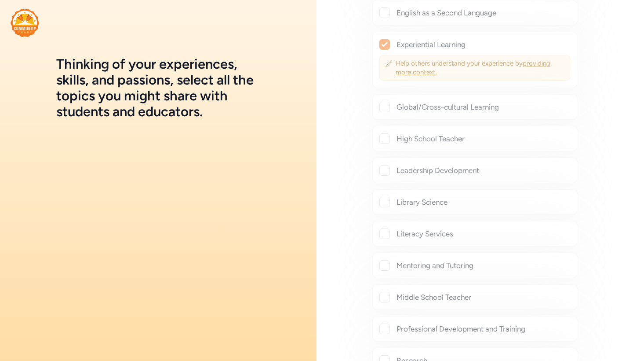
scroll to position [745, 0]
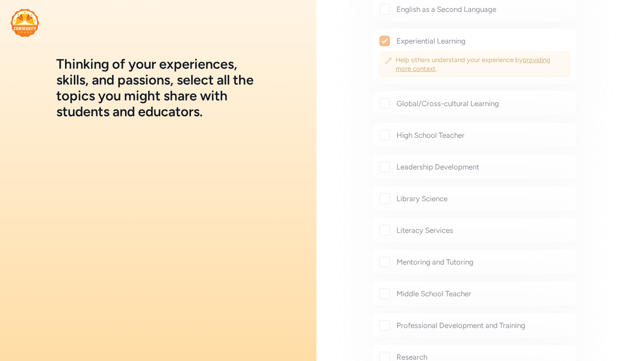
checkbox input "true"
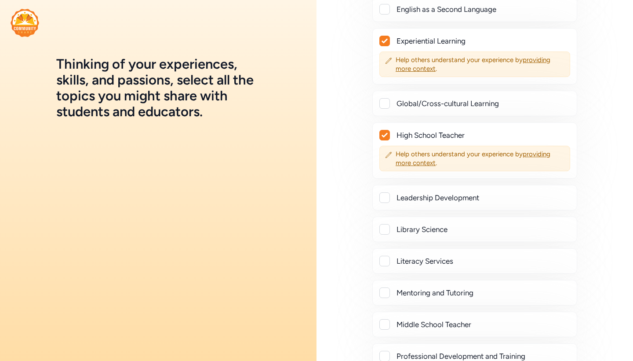
click at [386, 198] on div at bounding box center [384, 197] width 11 height 11
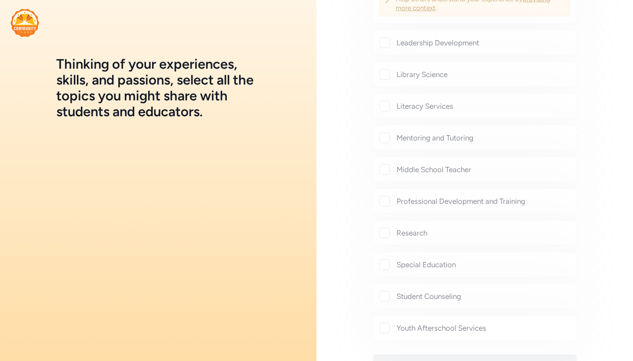
scroll to position [902, 0]
checkbox input "true"
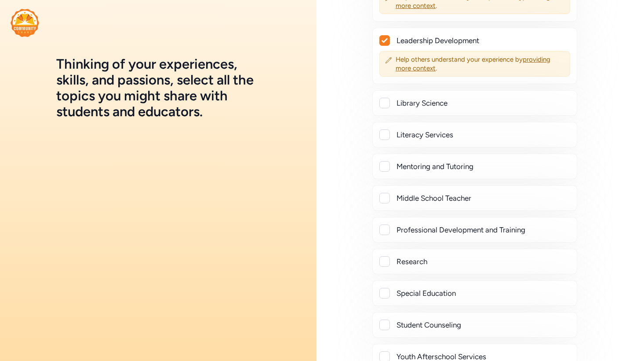
click at [384, 262] on div at bounding box center [384, 261] width 11 height 11
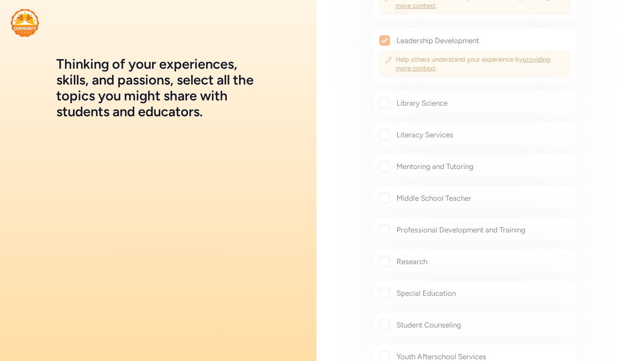
checkbox input "true"
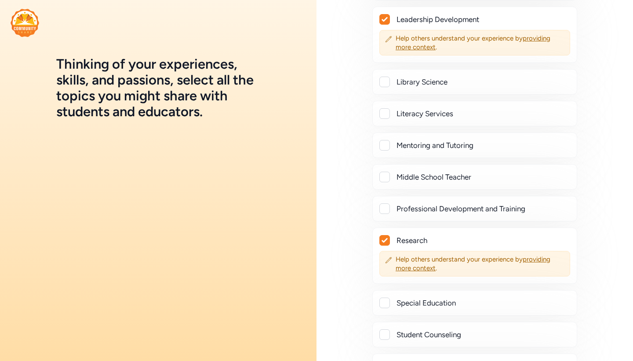
scroll to position [929, 0]
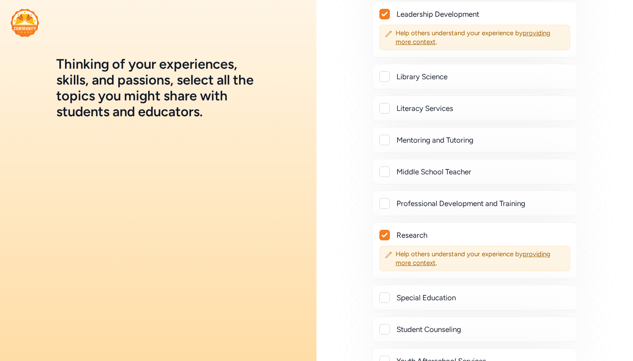
click at [384, 203] on div at bounding box center [384, 203] width 11 height 11
checkbox input "true"
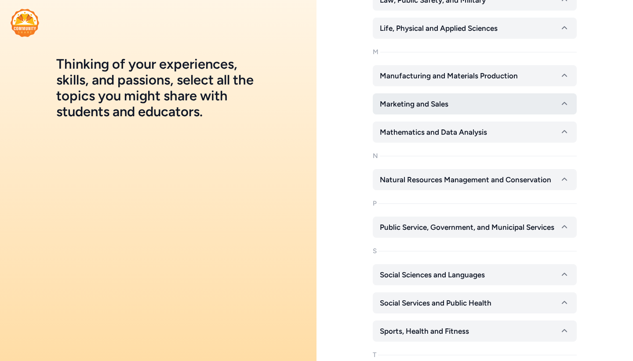
scroll to position [1495, 0]
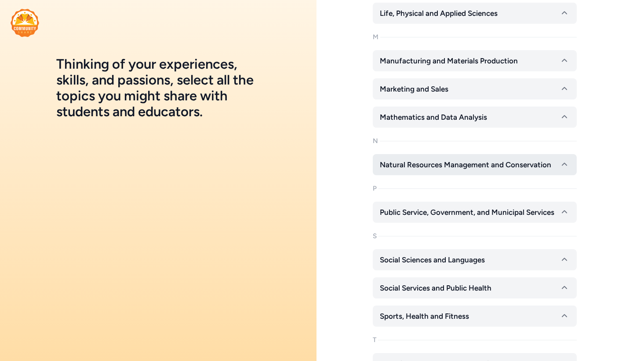
click at [464, 169] on span "Natural Resources Management and Conservation" at bounding box center [465, 164] width 171 height 11
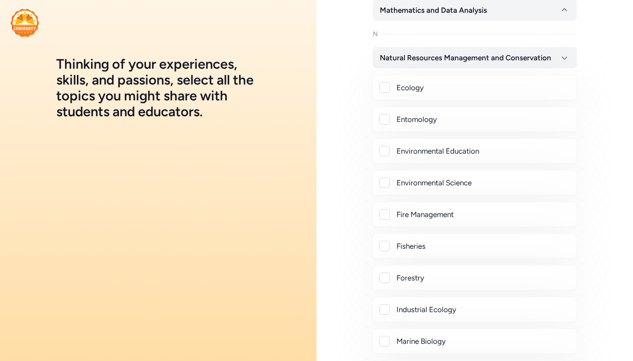
scroll to position [1604, 0]
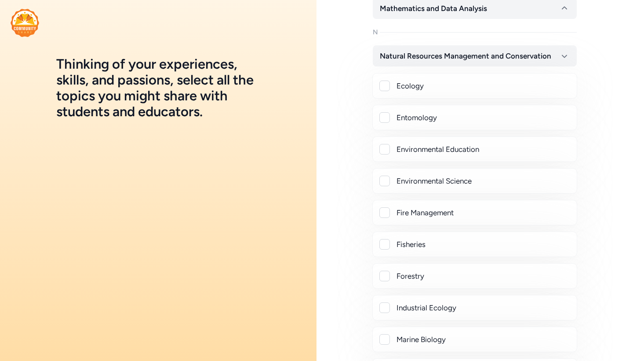
click at [386, 182] on div at bounding box center [384, 180] width 11 height 11
checkbox input "true"
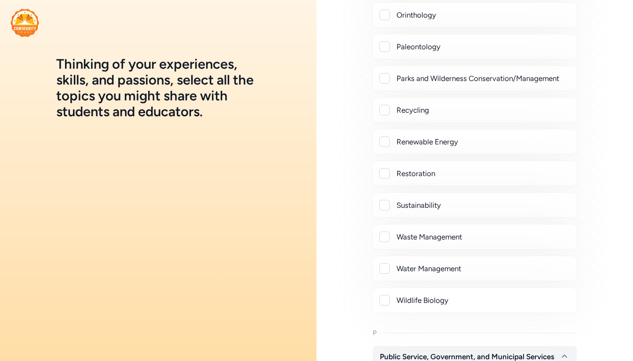
scroll to position [2066, 0]
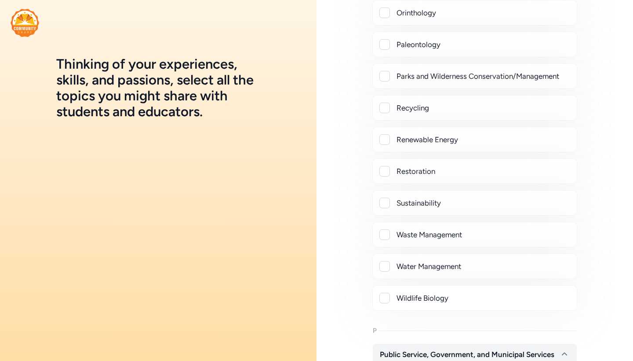
click at [387, 202] on div at bounding box center [384, 202] width 11 height 11
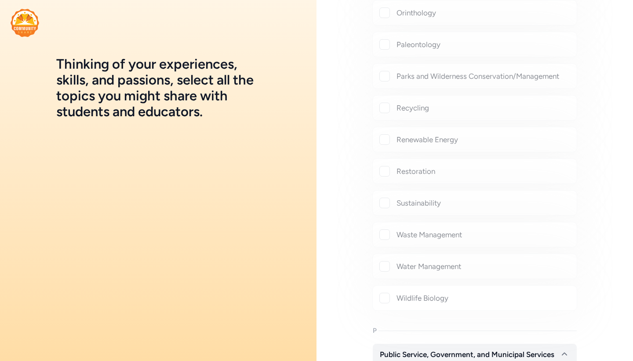
checkbox input "true"
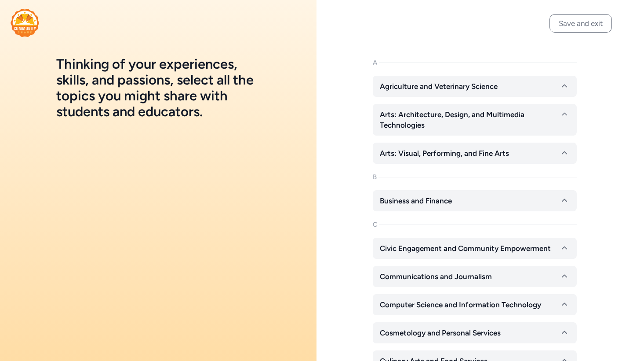
scroll to position [0, 0]
click at [574, 31] on button "Save and exit" at bounding box center [581, 23] width 62 height 18
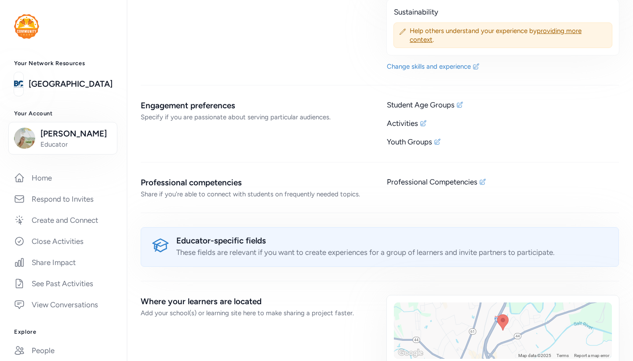
scroll to position [1033, 0]
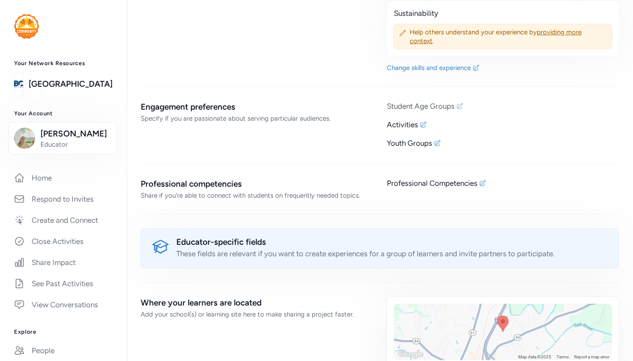
click at [457, 109] on icon at bounding box center [459, 105] width 7 height 7
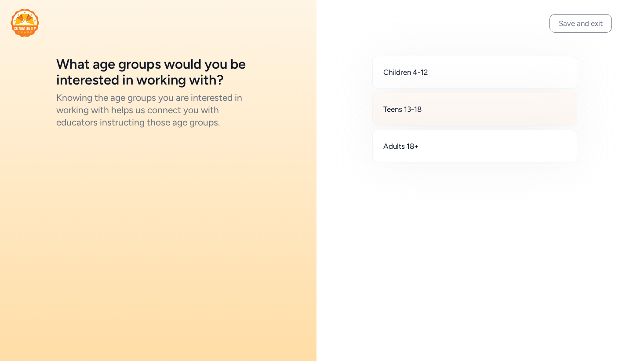
click at [434, 112] on div "Teens 13-18" at bounding box center [474, 109] width 205 height 33
click at [569, 23] on button "Save and exit" at bounding box center [581, 23] width 62 height 18
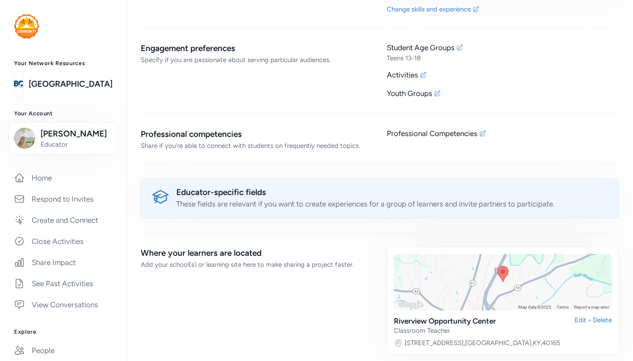
scroll to position [1089, 0]
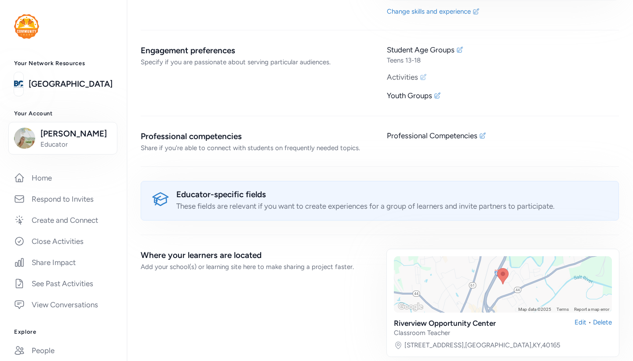
click at [424, 82] on div "Activities" at bounding box center [503, 77] width 232 height 11
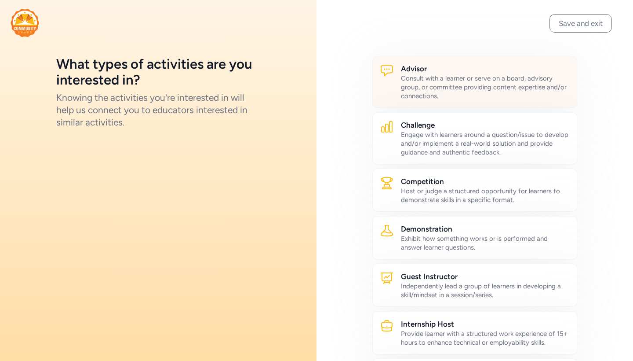
click at [446, 83] on div "Consult with a learner or serve on a board, advisory group, or committee provid…" at bounding box center [485, 87] width 169 height 26
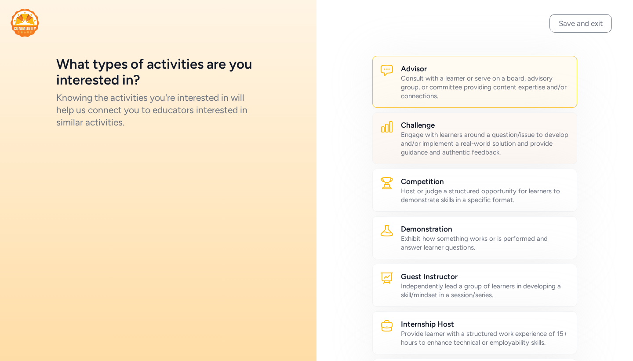
click at [442, 135] on div "Engage with learners around a question/issue to develop and/or implement a real…" at bounding box center [485, 143] width 169 height 26
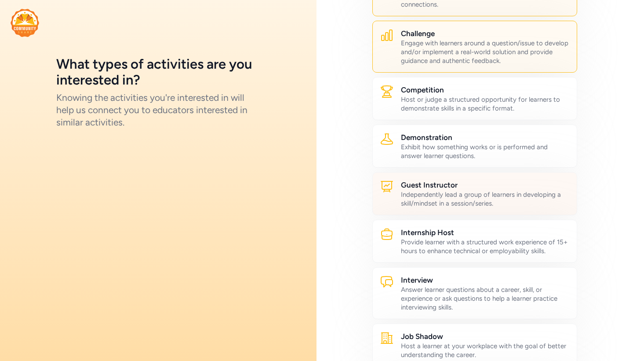
click at [434, 196] on div "Independently lead a group of learners in developing a skill/mindset in a sessi…" at bounding box center [485, 199] width 169 height 18
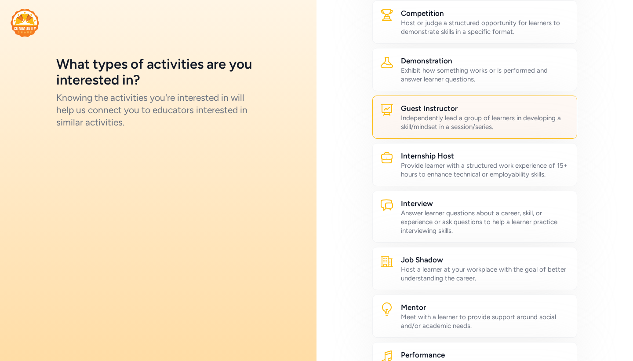
scroll to position [169, 0]
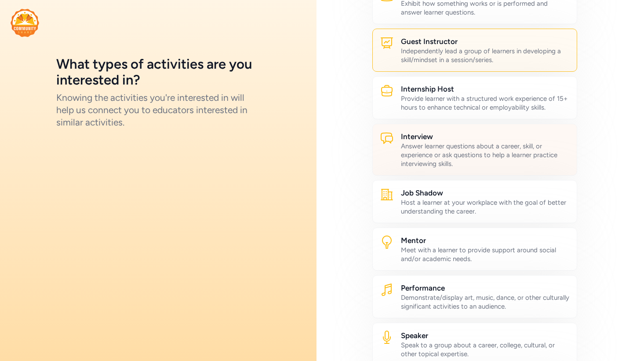
click at [445, 151] on div "Answer learner questions about a career, skill, or experience or ask questions …" at bounding box center [485, 155] width 169 height 26
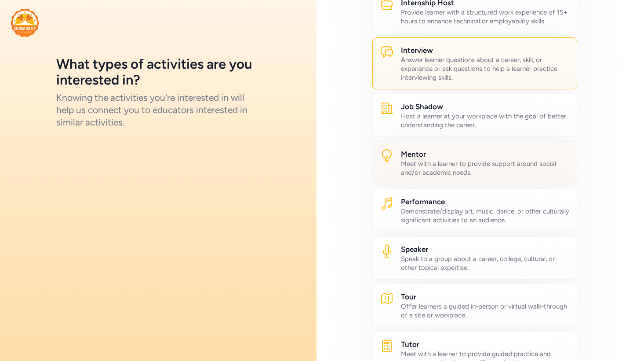
click at [450, 166] on div "Meet with a learner to provide support around social and/or academic needs." at bounding box center [485, 168] width 169 height 18
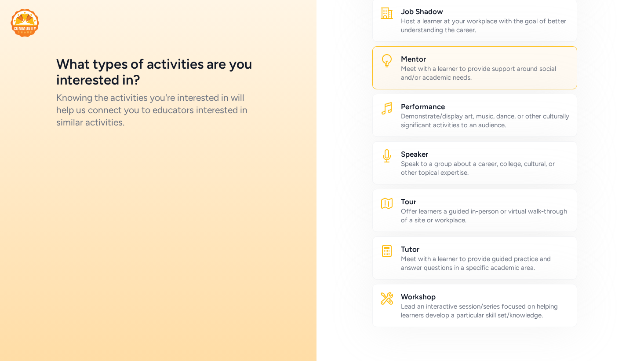
click at [454, 169] on div "Speak to a group about a career, college, cultural, or other topical expertise." at bounding box center [485, 168] width 169 height 18
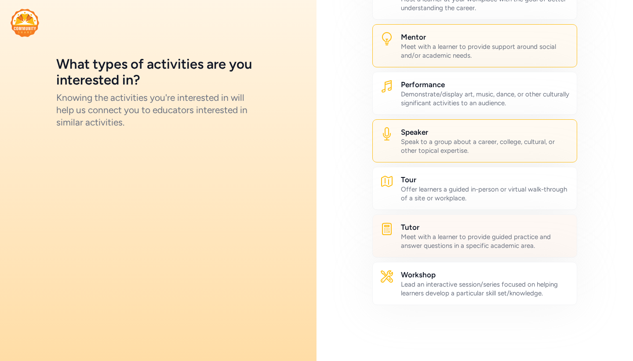
scroll to position [438, 0]
click at [438, 234] on div "Meet with a learner to provide guided practice and answer questions in a specif…" at bounding box center [485, 241] width 169 height 18
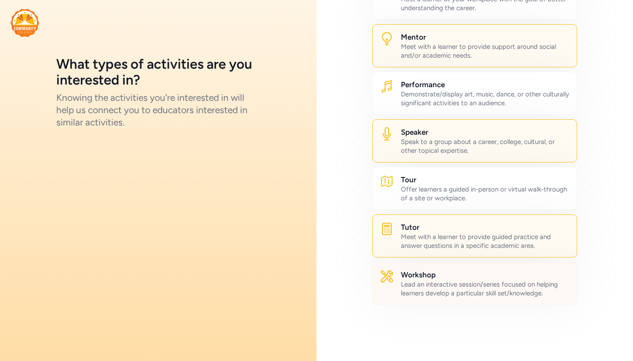
click at [438, 272] on h2 "Workshop" at bounding box center [485, 274] width 169 height 11
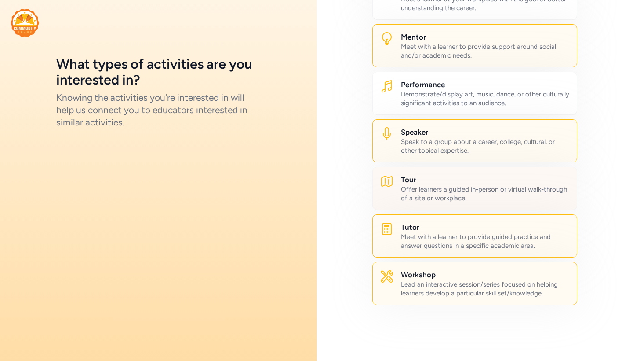
click at [439, 186] on div "Offer learners a guided in-person or virtual walk-through of a site or workplac…" at bounding box center [485, 194] width 169 height 18
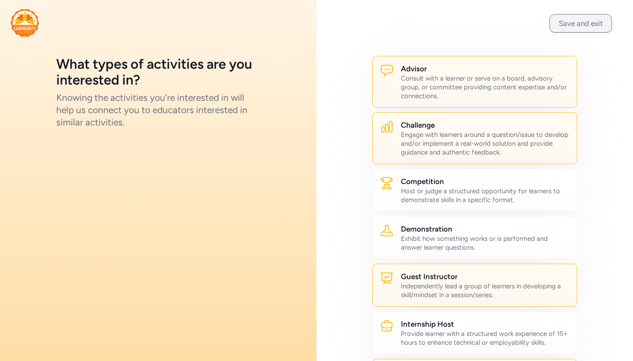
scroll to position [0, 0]
click at [580, 24] on button "Save and exit" at bounding box center [581, 23] width 62 height 18
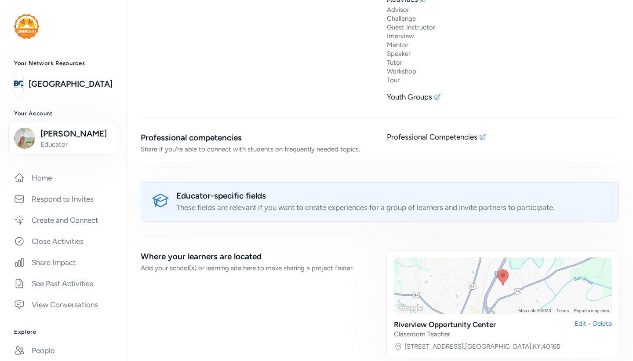
scroll to position [1167, 0]
click at [439, 101] on icon at bounding box center [437, 97] width 7 height 7
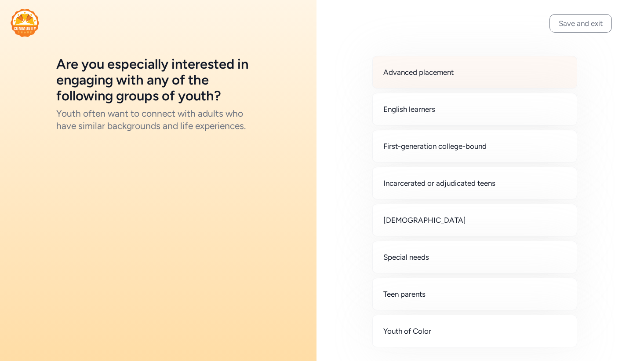
click at [459, 77] on div "Advanced placement" at bounding box center [474, 72] width 205 height 33
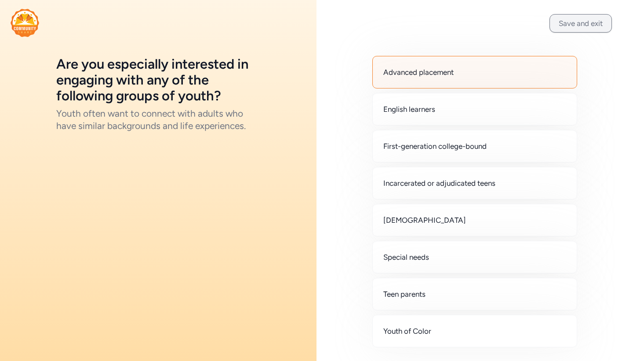
click at [572, 26] on button "Save and exit" at bounding box center [581, 23] width 62 height 18
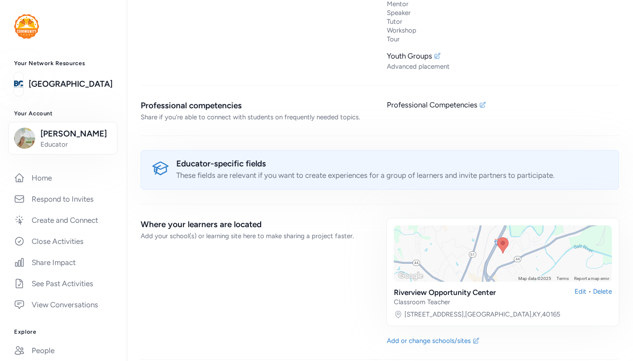
scroll to position [1202, 0]
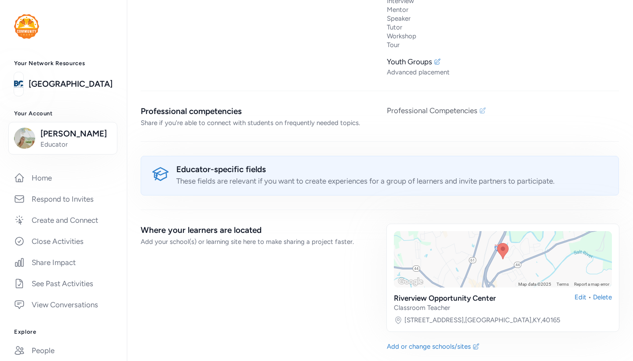
click at [483, 114] on icon at bounding box center [482, 110] width 7 height 7
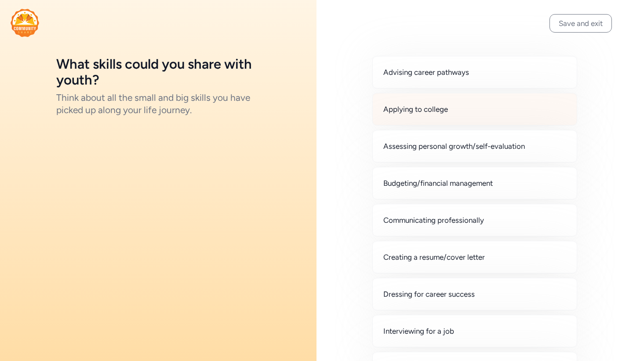
click at [438, 106] on span "Applying to college" at bounding box center [415, 109] width 65 height 11
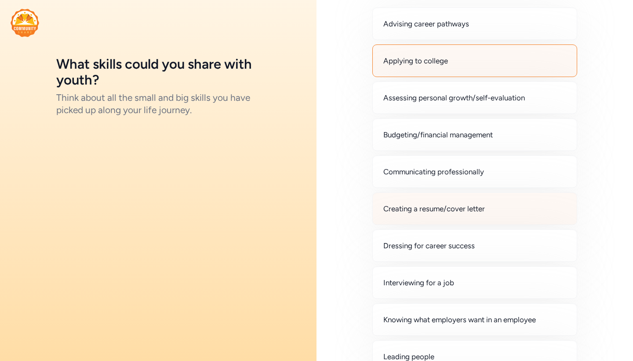
scroll to position [72, 0]
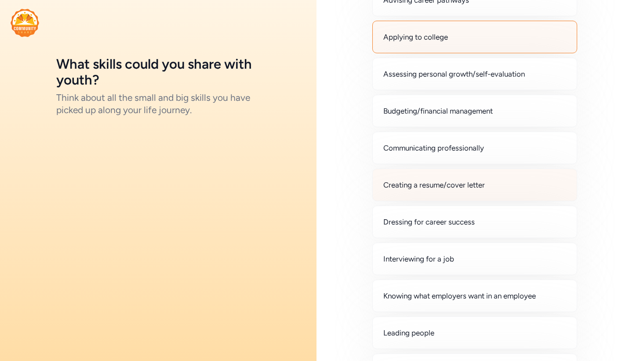
click at [451, 182] on span "Creating a resume/cover letter" at bounding box center [434, 184] width 102 height 11
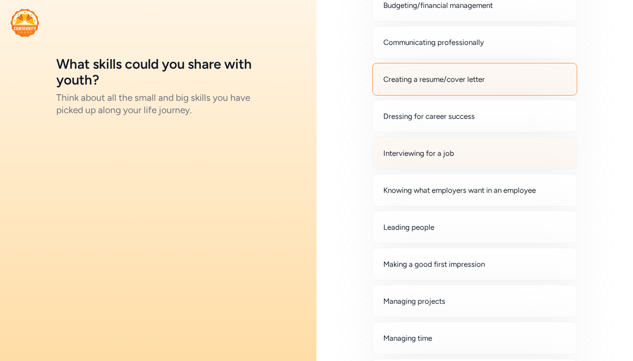
scroll to position [179, 0]
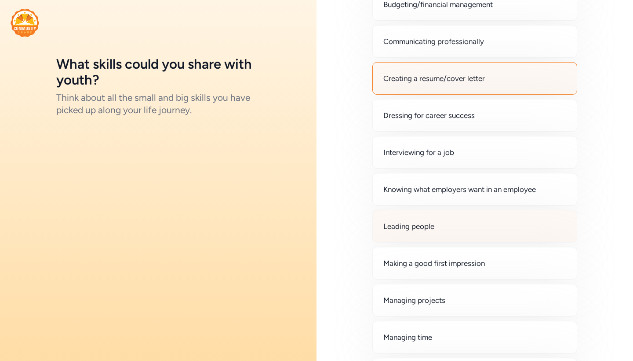
click at [444, 231] on div "Leading people" at bounding box center [474, 226] width 205 height 33
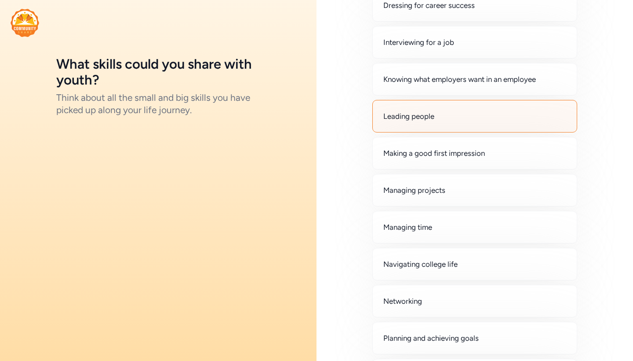
scroll to position [289, 0]
click at [447, 228] on div "Managing time" at bounding box center [474, 226] width 205 height 33
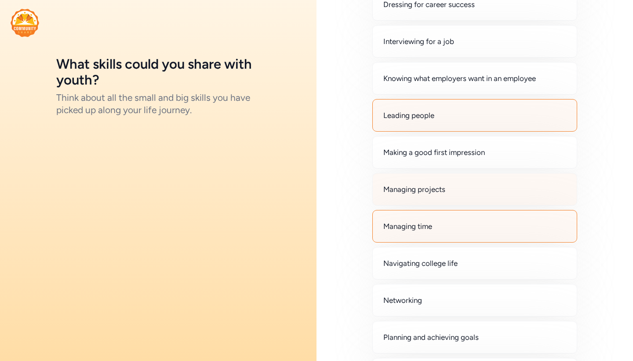
click at [451, 192] on div "Managing projects" at bounding box center [474, 189] width 205 height 33
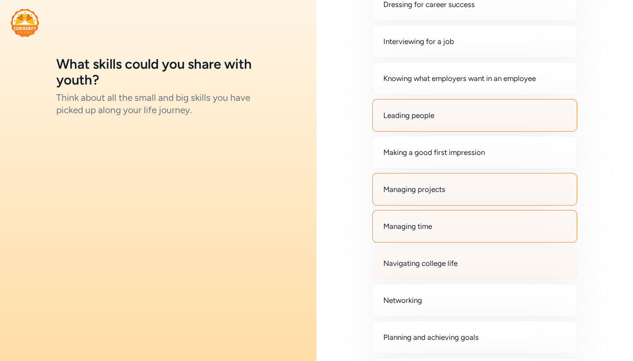
click at [440, 259] on span "Navigating college life" at bounding box center [420, 263] width 74 height 11
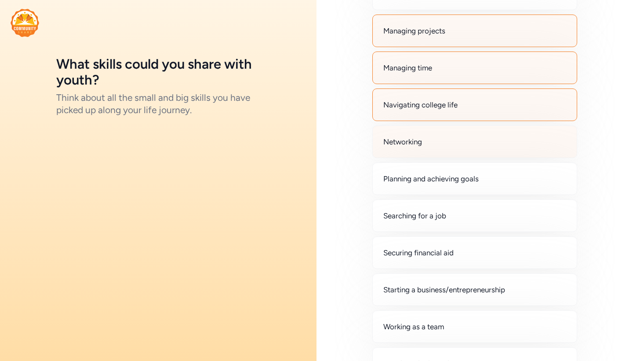
scroll to position [453, 0]
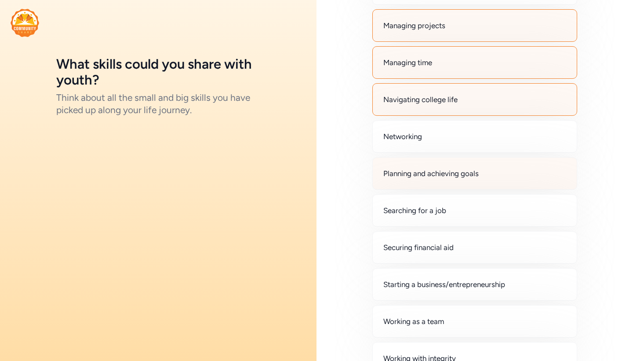
click at [466, 179] on div "Planning and achieving goals" at bounding box center [474, 173] width 205 height 33
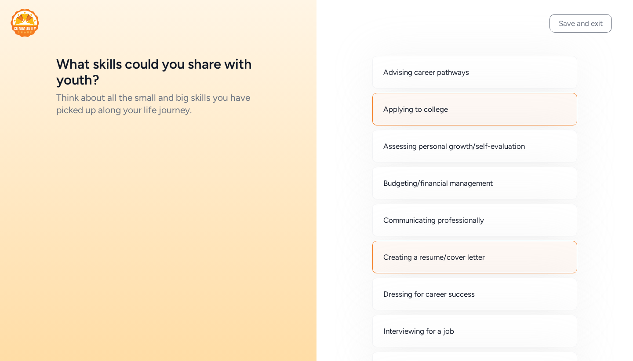
scroll to position [0, 0]
click at [584, 23] on button "Save and exit" at bounding box center [581, 23] width 62 height 18
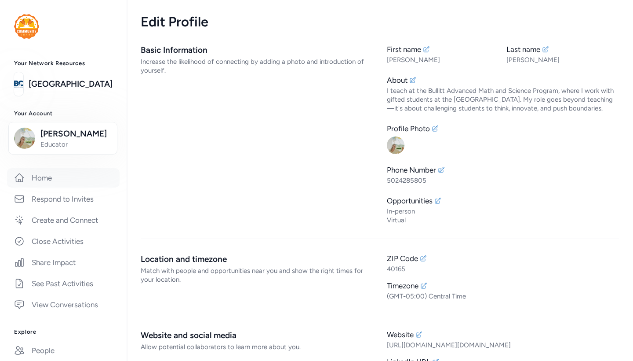
click at [45, 182] on link "Home" at bounding box center [63, 177] width 113 height 19
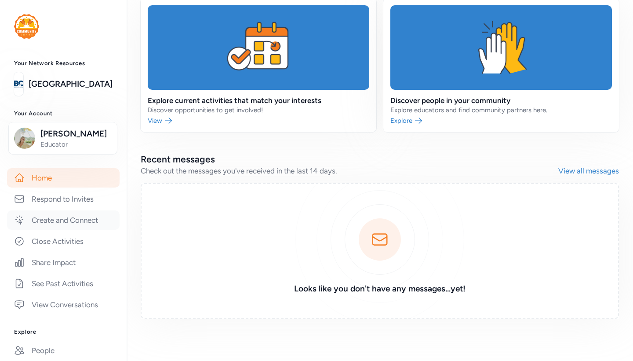
click at [69, 223] on link "Create and Connect" at bounding box center [63, 219] width 113 height 19
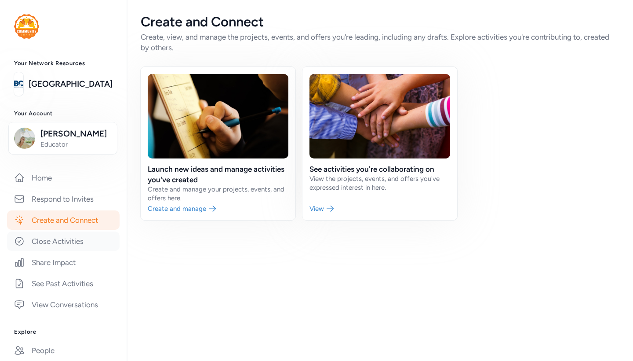
click at [58, 246] on link "Close Activities" at bounding box center [63, 240] width 113 height 19
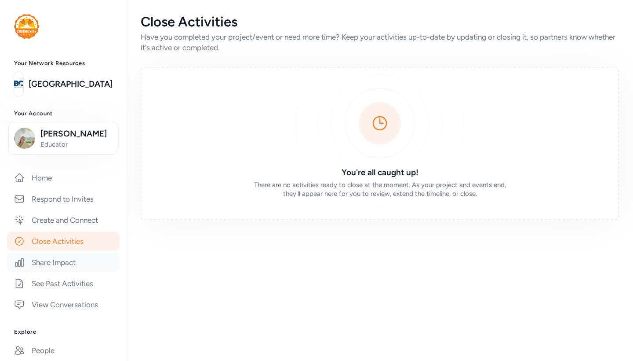
click at [63, 264] on link "Share Impact" at bounding box center [63, 261] width 113 height 19
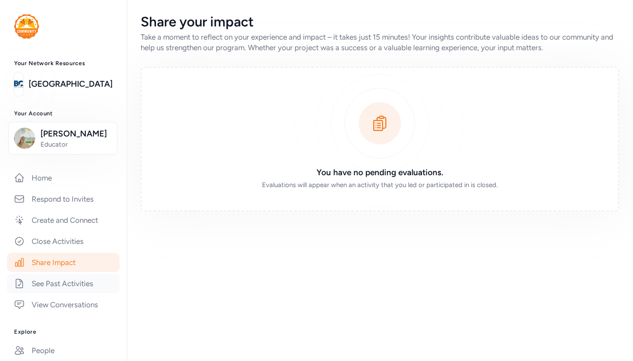
click at [69, 284] on link "See Past Activities" at bounding box center [63, 283] width 113 height 19
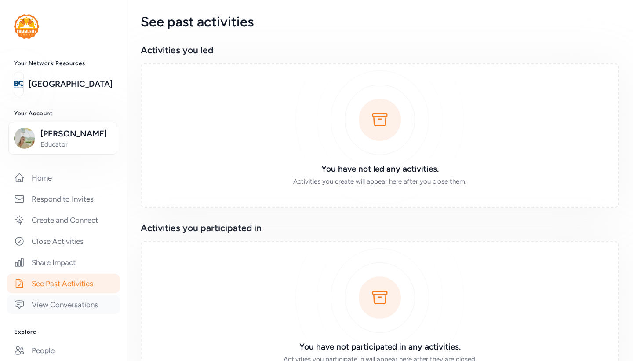
click at [74, 306] on link "View Conversations" at bounding box center [63, 304] width 113 height 19
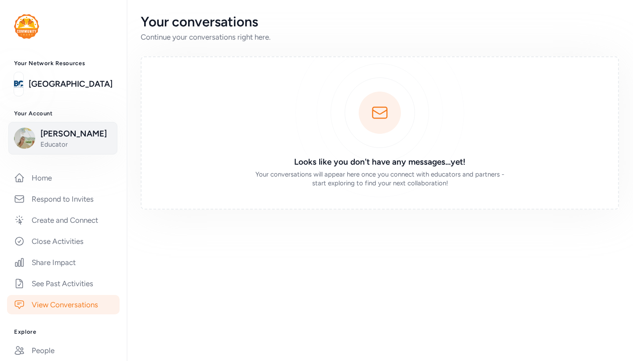
click at [61, 143] on span "Educator" at bounding box center [75, 144] width 71 height 9
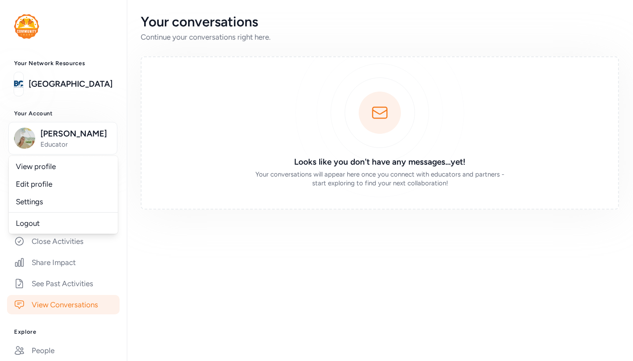
click at [150, 174] on div "Looks like you don't have any messages...yet! Your conversations will appear he…" at bounding box center [380, 132] width 478 height 153
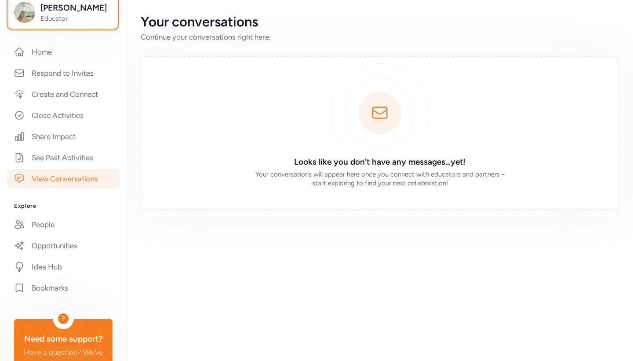
scroll to position [128, 0]
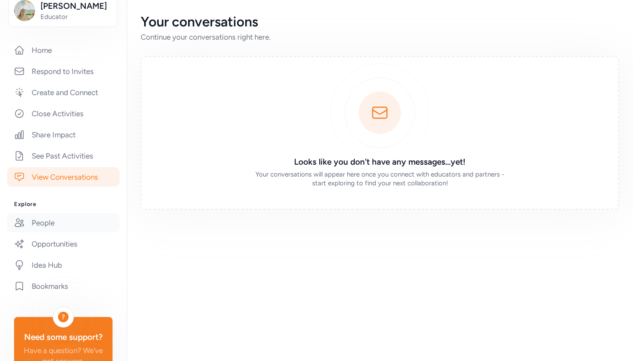
click at [61, 232] on link "People" at bounding box center [63, 222] width 113 height 19
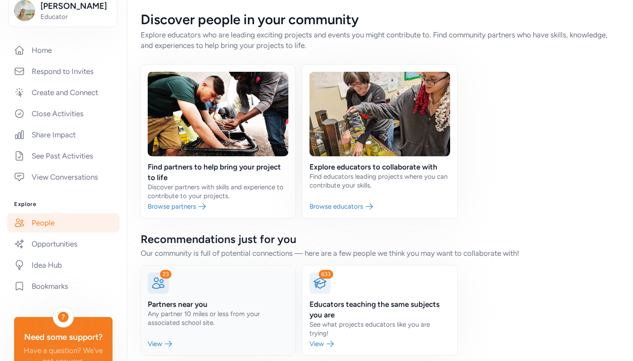
scroll to position [2, 0]
click at [74, 241] on link "Opportunities" at bounding box center [63, 243] width 113 height 19
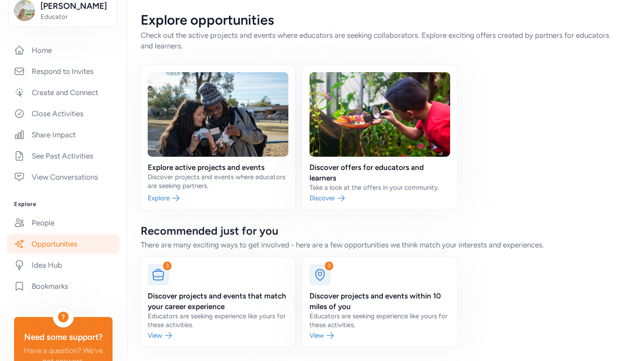
scroll to position [2, 0]
click at [80, 262] on link "Idea Hub" at bounding box center [63, 264] width 113 height 19
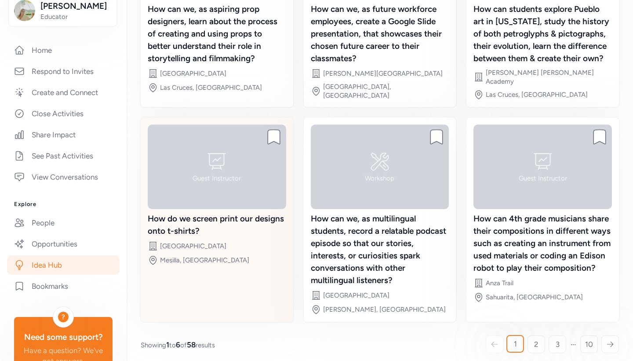
scroll to position [190, 0]
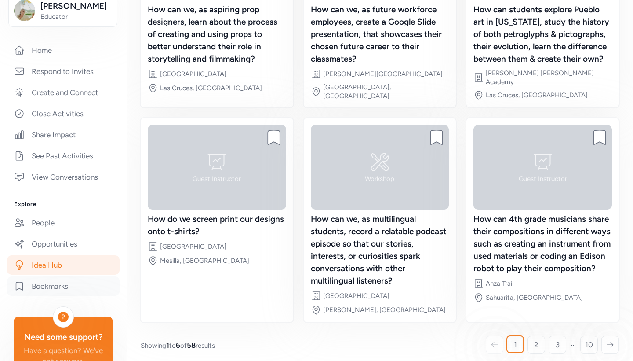
click at [83, 287] on link "Bookmarks" at bounding box center [63, 285] width 113 height 19
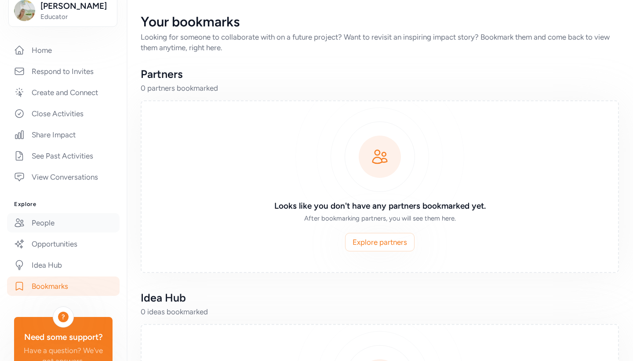
click at [88, 223] on link "People" at bounding box center [63, 222] width 113 height 19
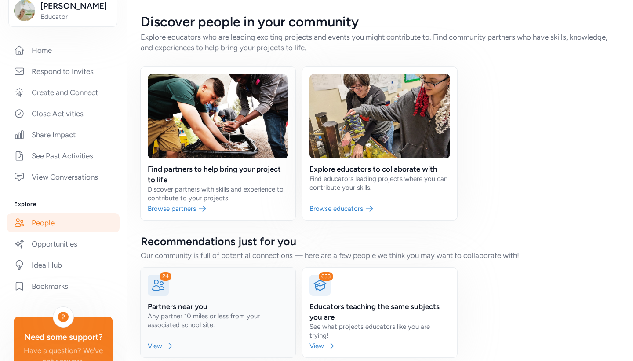
click at [191, 314] on link at bounding box center [218, 312] width 155 height 90
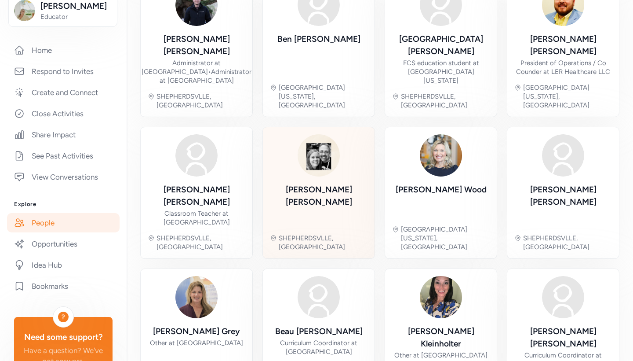
scroll to position [271, 0]
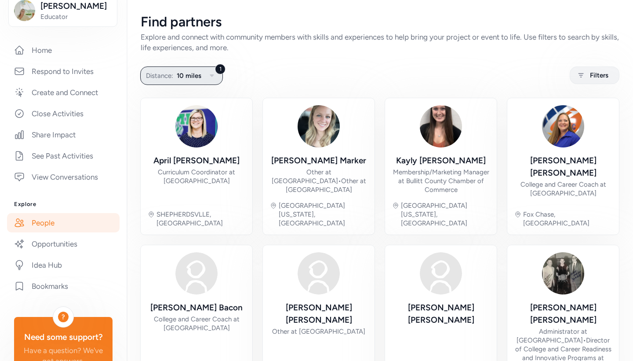
click at [192, 83] on button "1 Distance: 10 miles" at bounding box center [181, 75] width 83 height 18
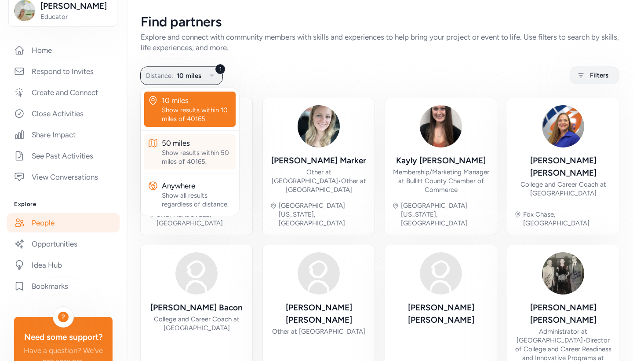
click at [193, 161] on div "Show results within 50 miles of 40165." at bounding box center [197, 157] width 70 height 18
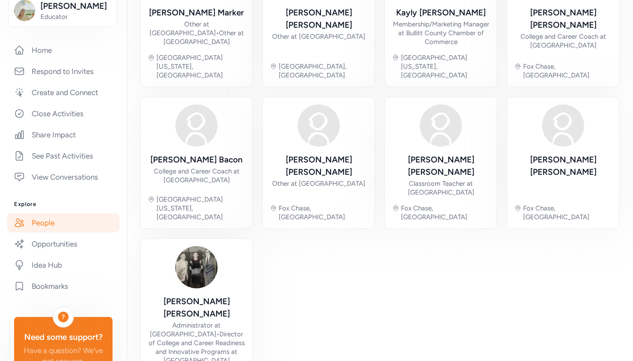
scroll to position [289, 0]
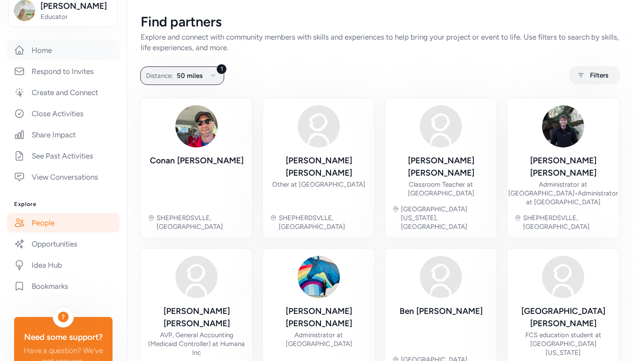
click at [80, 49] on link "Home" at bounding box center [63, 49] width 113 height 19
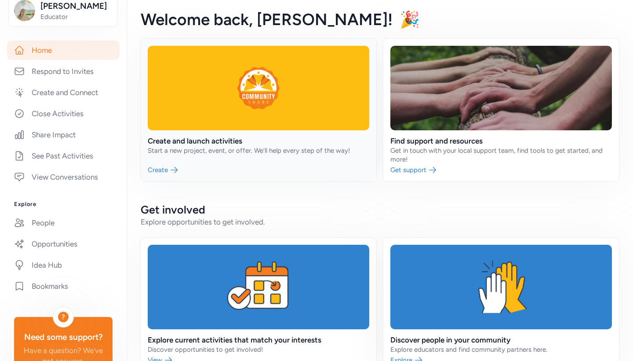
click at [222, 149] on link at bounding box center [259, 110] width 236 height 142
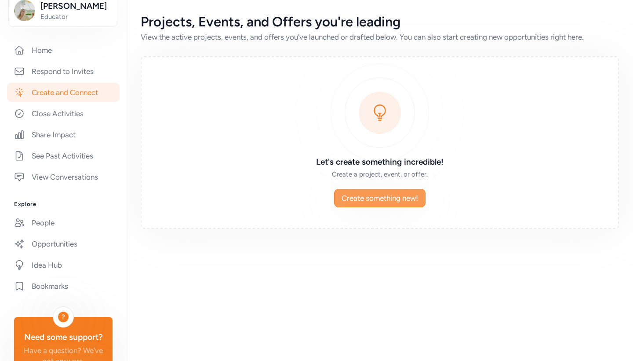
click at [354, 196] on span "Create something new!" at bounding box center [380, 198] width 77 height 11
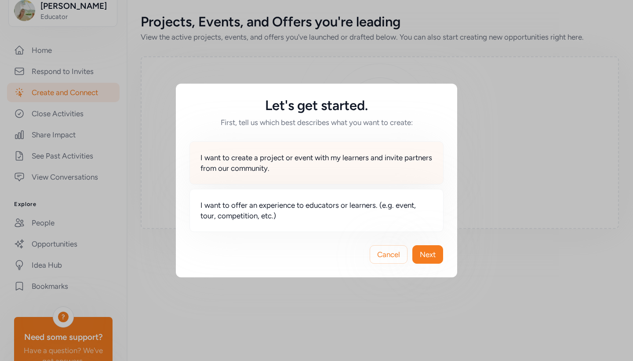
click at [302, 168] on span "I want to create a project or event with my learners and invite partners from o…" at bounding box center [317, 162] width 232 height 21
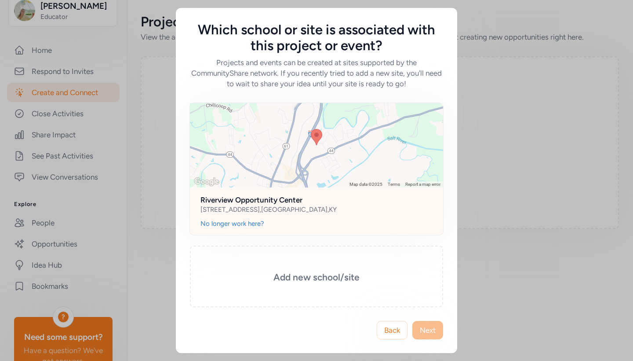
click at [395, 229] on div "No longer work here?" at bounding box center [316, 227] width 253 height 16
click at [398, 212] on div "[STREET_ADDRESS]" at bounding box center [317, 209] width 232 height 9
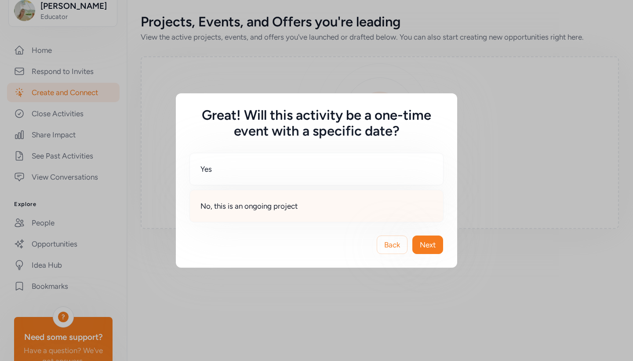
click at [364, 215] on div "No, this is an ongoing project" at bounding box center [317, 206] width 254 height 33
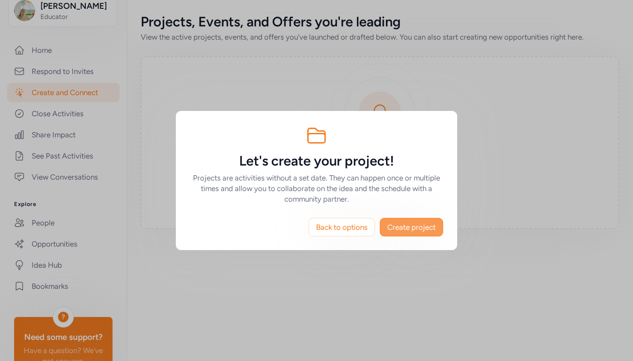
click at [422, 230] on span "Create project" at bounding box center [411, 227] width 48 height 11
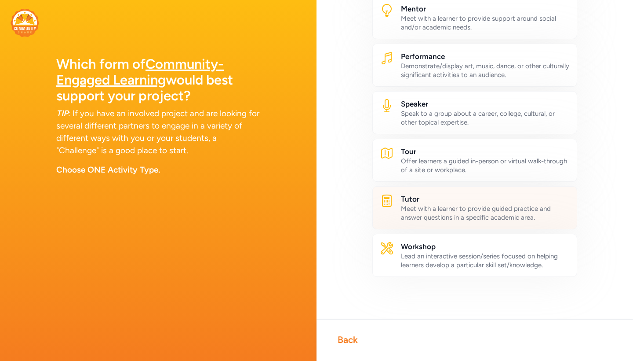
scroll to position [466, 0]
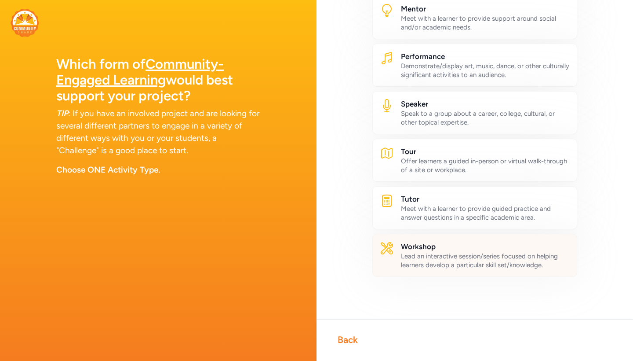
click at [433, 260] on div "Lead an interactive session/series focused on helping learners develop a partic…" at bounding box center [485, 261] width 169 height 18
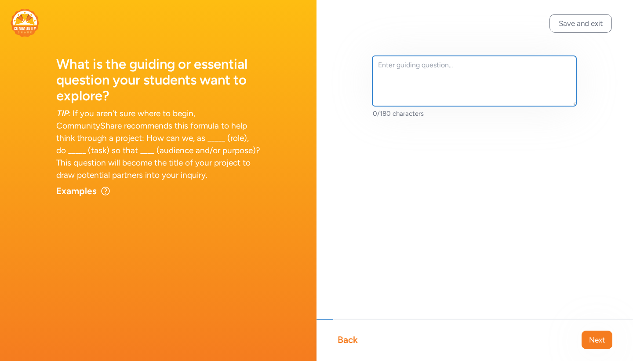
click at [455, 72] on textarea at bounding box center [474, 81] width 204 height 50
paste textarea "How can we, as scientists, understand the fundamental processes of mitosis and …"
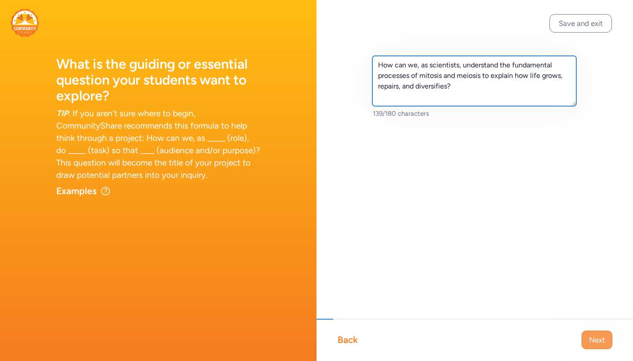
type textarea "How can we, as scientists, understand the fundamental processes of mitosis and …"
click at [592, 343] on span "Next" at bounding box center [597, 339] width 16 height 11
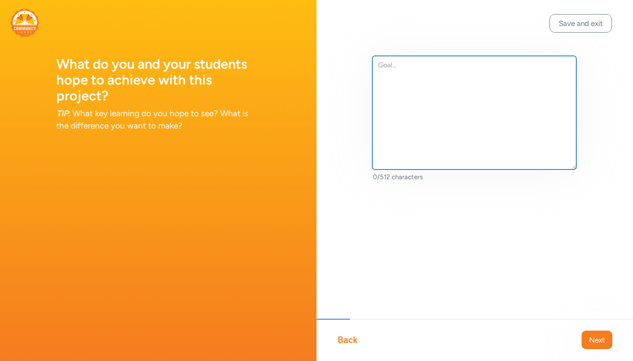
click at [431, 95] on textarea at bounding box center [474, 112] width 204 height 113
paste textarea "The goal of a mitosis and meiosis project is to provide students with a foundat…"
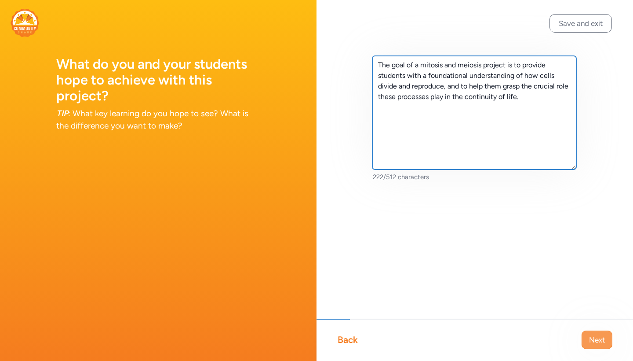
type textarea "The goal of a mitosis and meiosis project is to provide students with a foundat…"
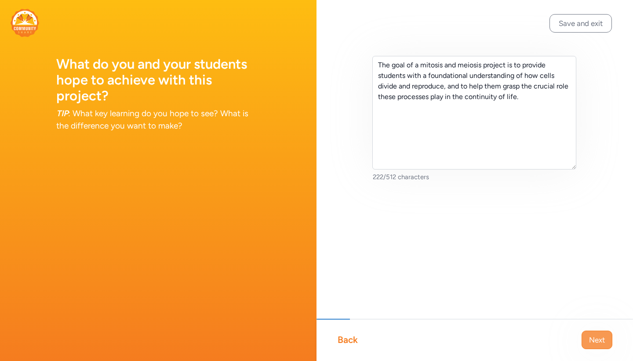
click at [593, 339] on span "Next" at bounding box center [597, 339] width 16 height 11
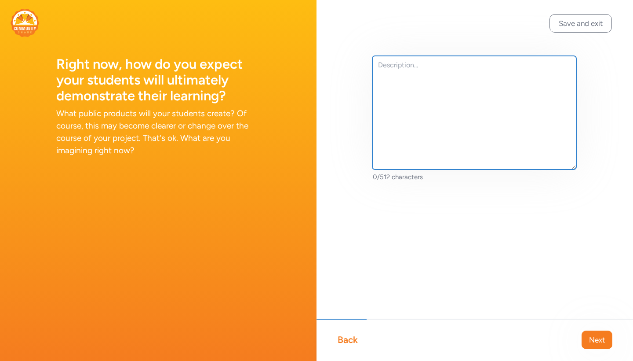
click at [471, 116] on textarea at bounding box center [474, 112] width 204 height 113
click at [422, 99] on textarea at bounding box center [474, 112] width 204 height 113
paste textarea "Students can demonstrate their understanding of mitosis and meiosis through a l…"
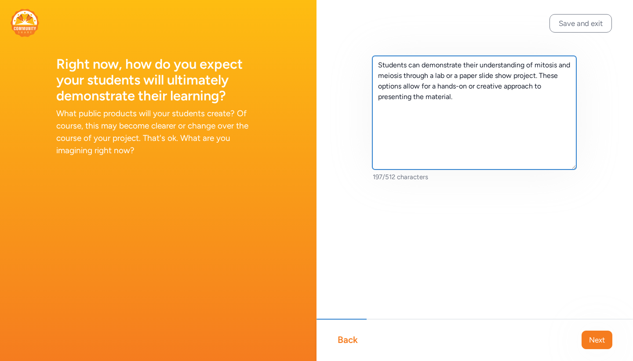
click at [529, 76] on textarea "Students can demonstrate their understanding of mitosis and meiosis through a l…" at bounding box center [474, 112] width 204 height 113
click at [497, 98] on textarea "Students can demonstrate their understanding of mitosis and meiosis through a l…" at bounding box center [474, 112] width 204 height 113
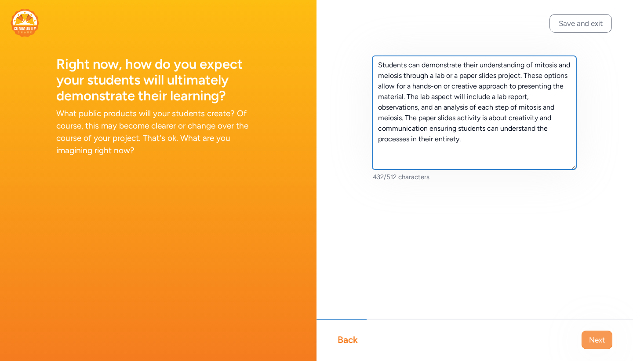
type textarea "Students can demonstrate their understanding of mitosis and meiosis through a l…"
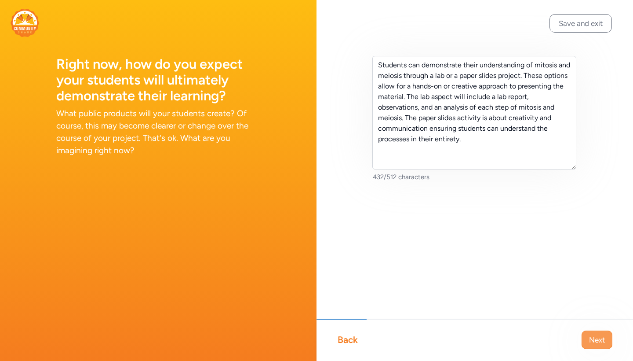
click at [598, 336] on span "Next" at bounding box center [597, 339] width 16 height 11
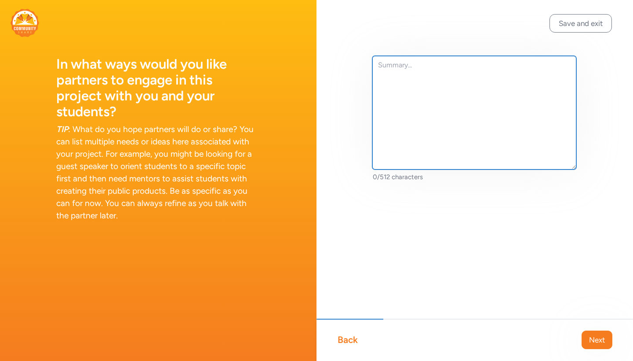
click at [438, 117] on textarea at bounding box center [474, 112] width 204 height 113
paste textarea "I want community partners to engage by providing students with real-world conne…"
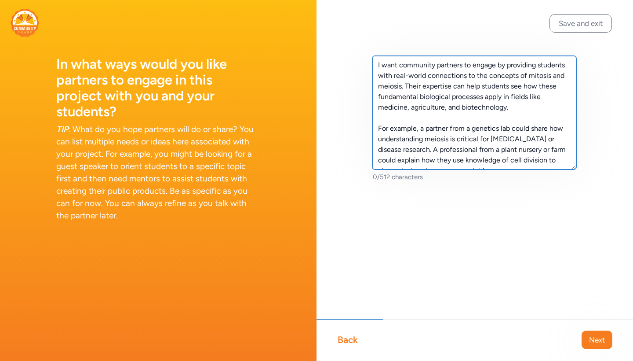
scroll to position [6, 0]
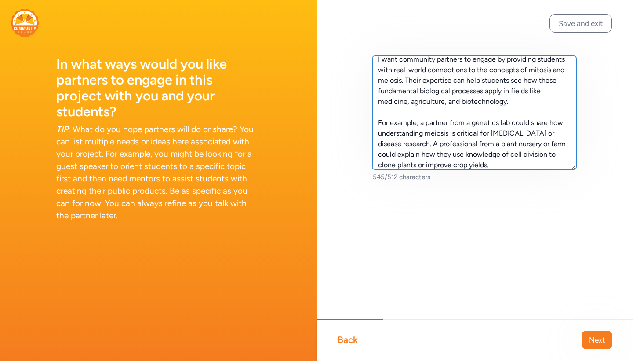
click at [378, 123] on textarea "I want community partners to engage by providing students with real-world conne…" at bounding box center [474, 112] width 204 height 113
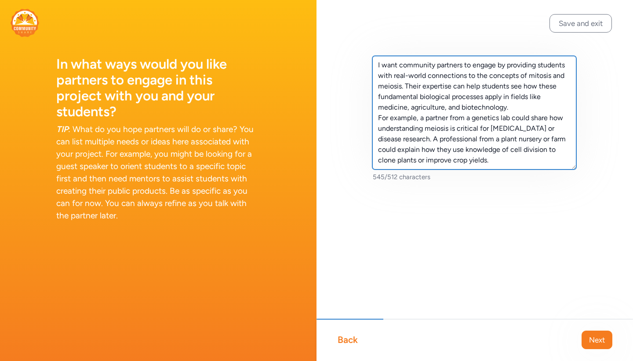
scroll to position [0, 0]
type textarea "I want community partners to engage by providing students with real-world conne…"
drag, startPoint x: 449, startPoint y: 157, endPoint x: 372, endPoint y: 67, distance: 118.2
click at [372, 67] on div "I want community partners to engage by providing students with real-world conne…" at bounding box center [475, 133] width 317 height 266
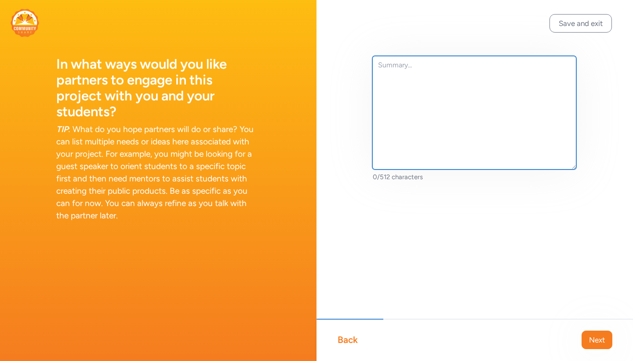
paste textarea "We're seeking community partners to help students connect our classroom learnin…"
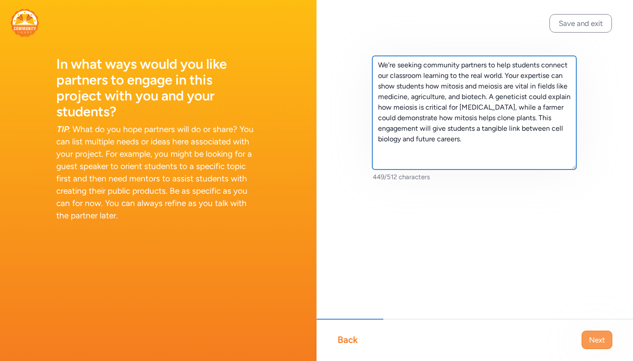
type textarea "We're seeking community partners to help students connect our classroom learnin…"
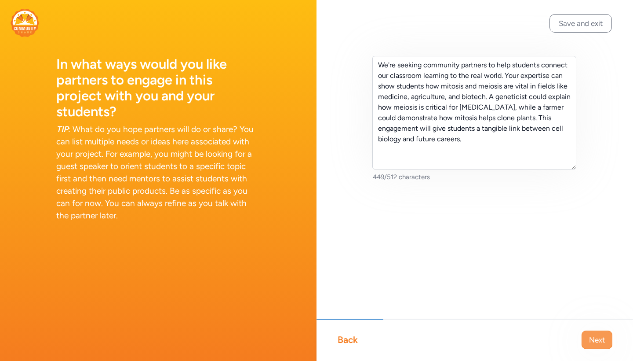
click at [601, 339] on span "Next" at bounding box center [597, 339] width 16 height 11
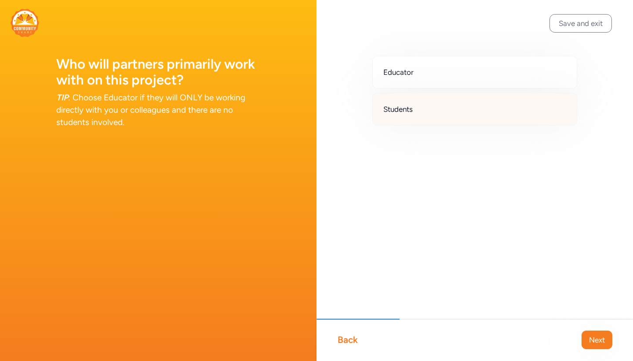
click at [433, 105] on div "Students" at bounding box center [474, 109] width 205 height 33
click at [587, 341] on button "Next" at bounding box center [597, 339] width 31 height 18
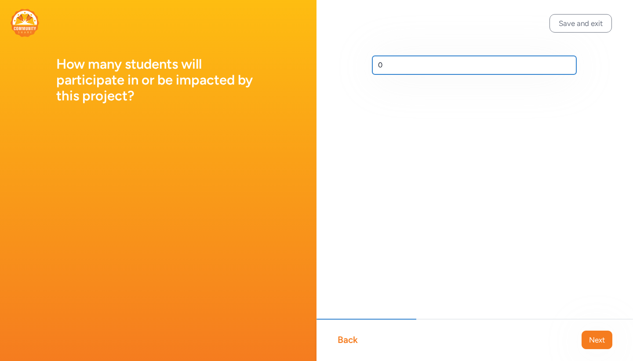
click at [430, 73] on input "0" at bounding box center [474, 65] width 204 height 18
type input "22"
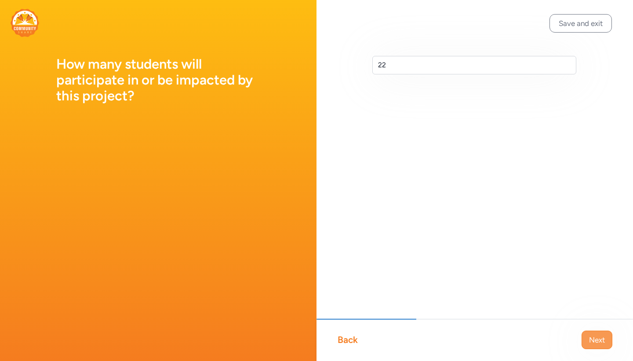
click at [595, 340] on span "Next" at bounding box center [597, 339] width 16 height 11
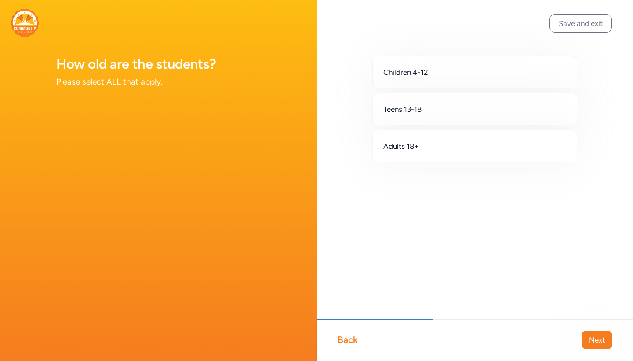
click at [474, 114] on div "Teens 13-18" at bounding box center [474, 109] width 205 height 33
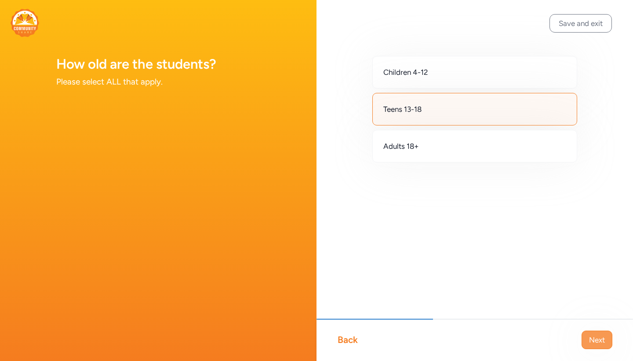
click at [595, 335] on span "Next" at bounding box center [597, 339] width 16 height 11
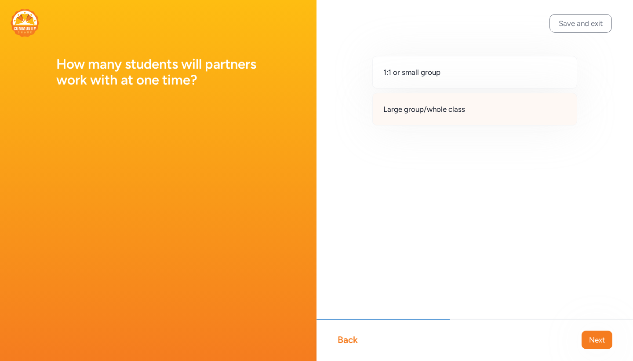
click at [493, 107] on div "Large group/whole class" at bounding box center [474, 109] width 205 height 33
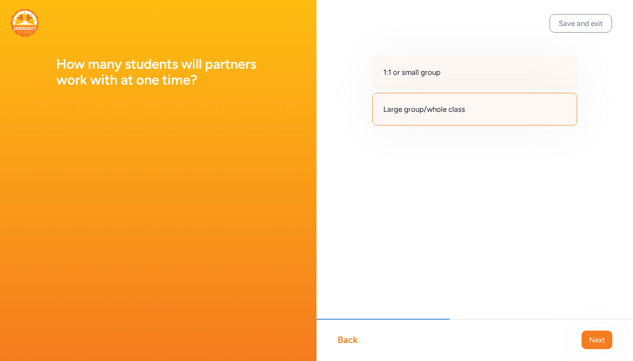
click at [515, 84] on div "1:1 or small group" at bounding box center [474, 72] width 205 height 33
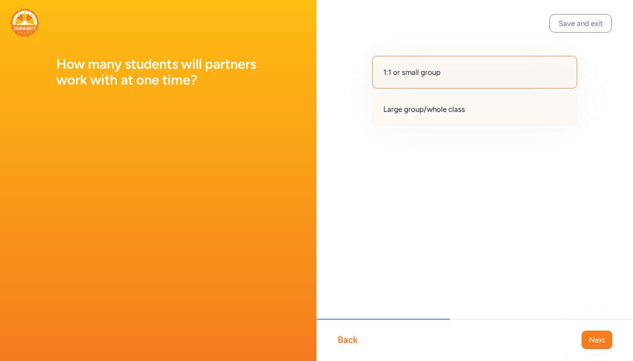
click at [519, 117] on div "Large group/whole class" at bounding box center [474, 109] width 205 height 33
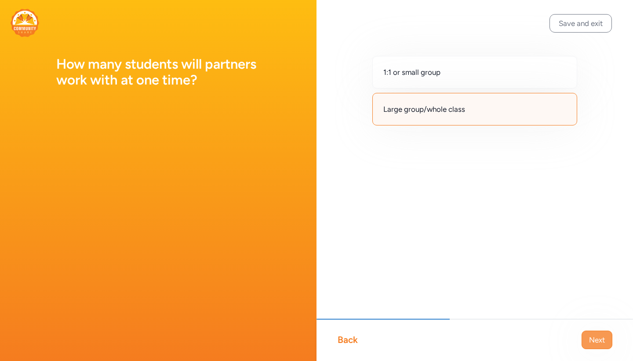
click at [592, 333] on button "Next" at bounding box center [597, 339] width 31 height 18
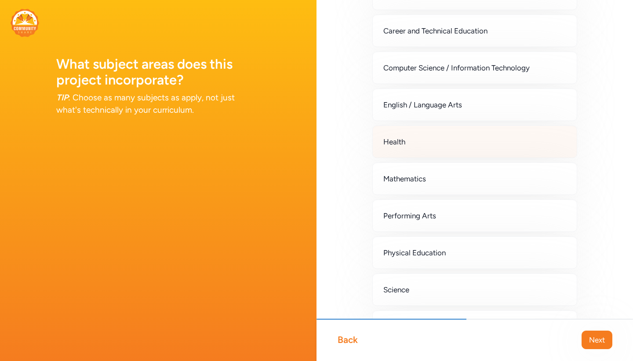
scroll to position [104, 0]
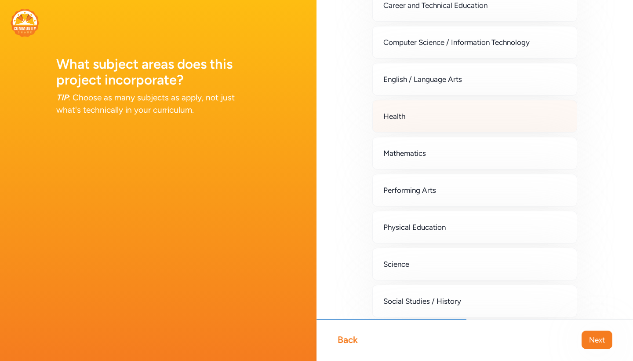
click at [445, 118] on div "Health" at bounding box center [474, 116] width 205 height 33
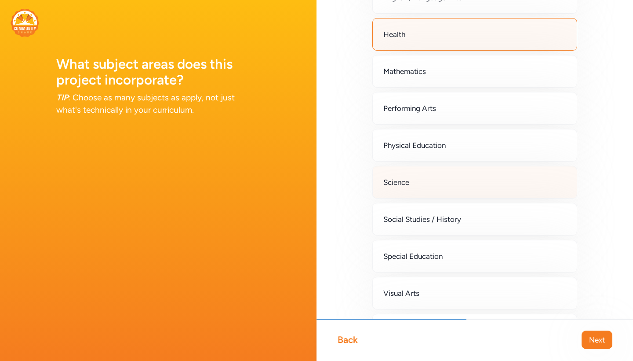
click at [428, 193] on div "Science" at bounding box center [474, 182] width 205 height 33
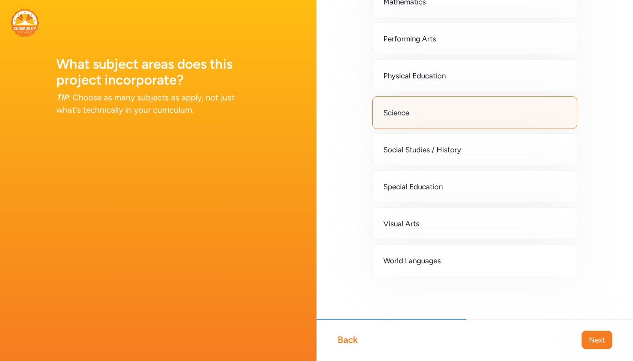
scroll to position [255, 0]
click at [594, 335] on span "Next" at bounding box center [597, 339] width 16 height 11
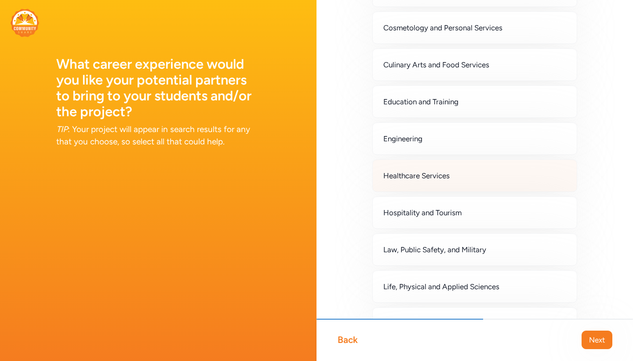
click at [463, 179] on div "Healthcare Services" at bounding box center [474, 175] width 205 height 33
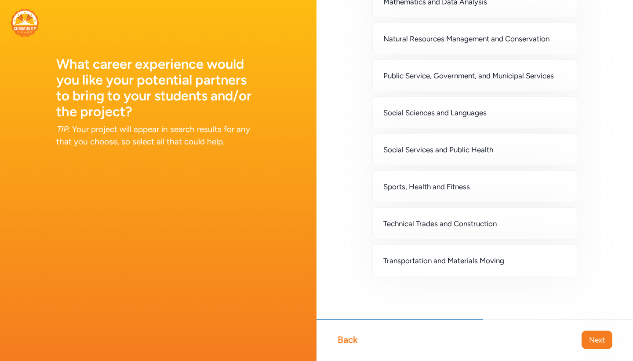
scroll to position [709, 0]
click at [593, 333] on button "Next" at bounding box center [597, 339] width 31 height 18
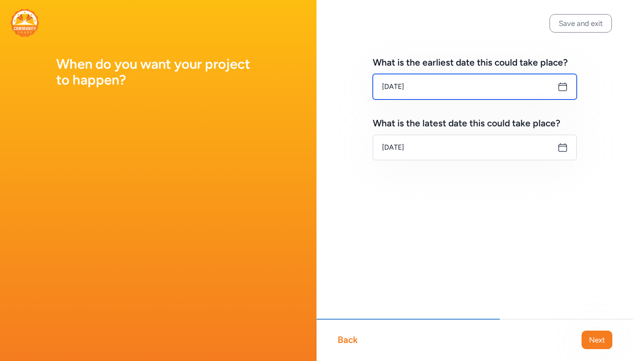
click at [462, 81] on input "[DATE]" at bounding box center [475, 87] width 204 height 26
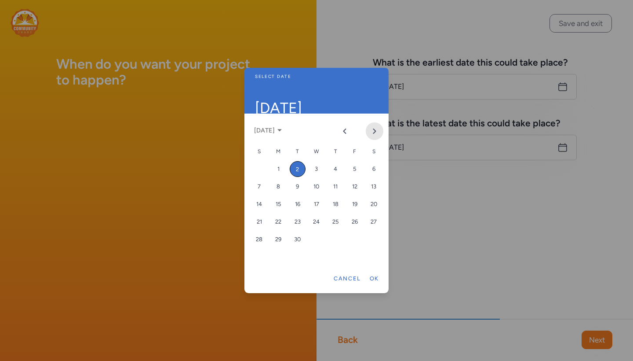
click at [372, 132] on icon "Next month" at bounding box center [374, 131] width 7 height 7
click at [340, 130] on button "Previous month" at bounding box center [345, 131] width 18 height 18
click at [277, 235] on div "27" at bounding box center [278, 239] width 16 height 16
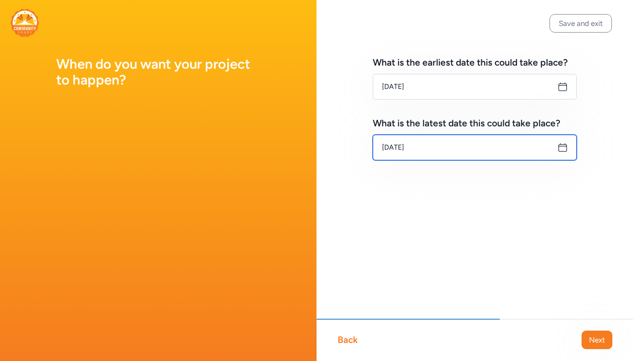
click at [448, 155] on input "[DATE]" at bounding box center [475, 148] width 204 height 26
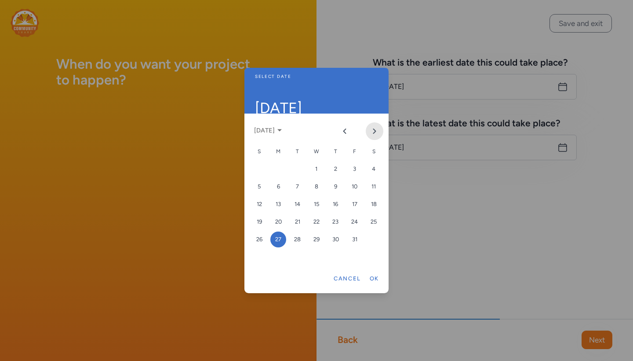
click at [376, 131] on icon "Next month" at bounding box center [375, 131] width 2 height 4
click at [296, 218] on div "18" at bounding box center [298, 222] width 16 height 16
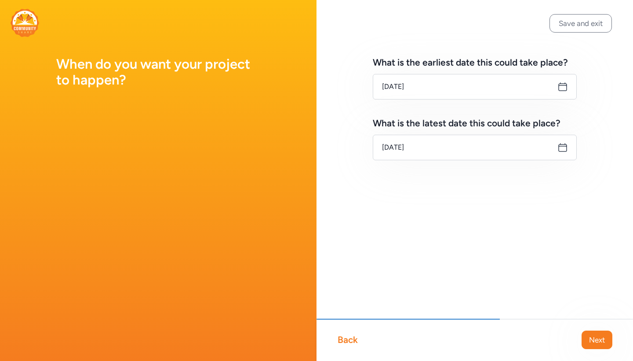
click at [559, 148] on icon at bounding box center [563, 147] width 8 height 8
click at [561, 148] on icon at bounding box center [563, 147] width 11 height 11
click at [546, 146] on input "[DATE]" at bounding box center [475, 148] width 204 height 26
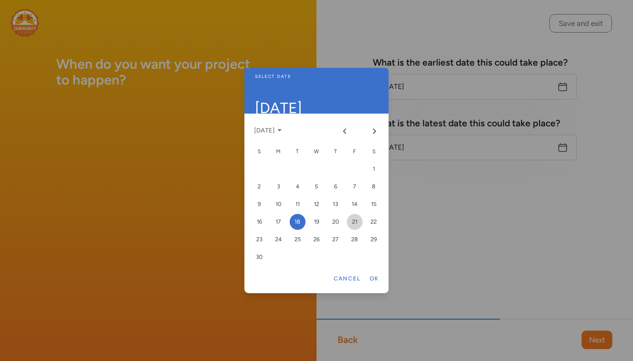
click at [359, 218] on div "21" at bounding box center [355, 222] width 16 height 16
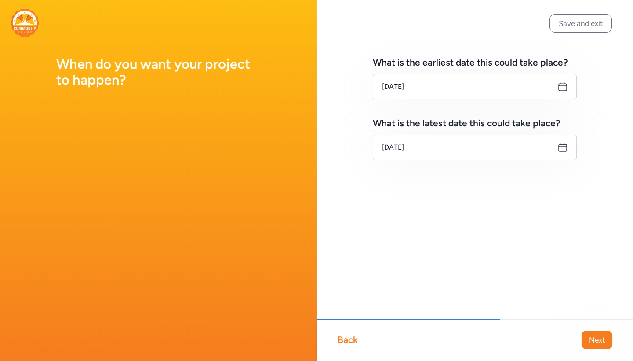
click at [606, 342] on button "Next" at bounding box center [597, 339] width 31 height 18
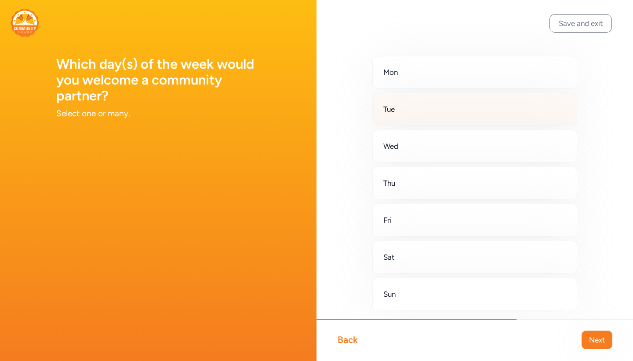
click at [413, 110] on div "Tue" at bounding box center [474, 109] width 205 height 33
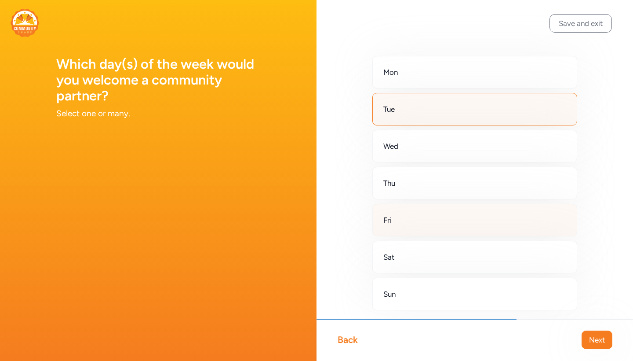
click at [404, 223] on div "Fri" at bounding box center [474, 220] width 205 height 33
click at [591, 339] on span "Next" at bounding box center [597, 339] width 16 height 11
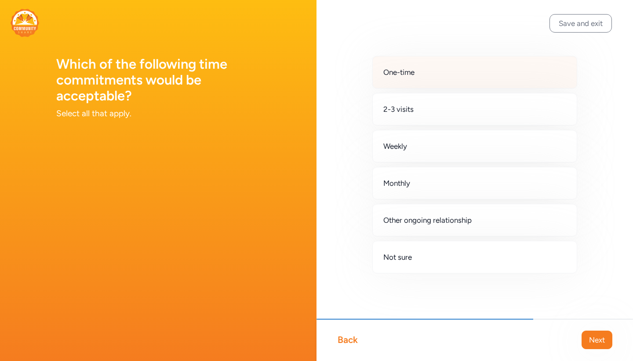
click at [428, 75] on div "One-time" at bounding box center [474, 72] width 205 height 33
click at [586, 332] on button "Next" at bounding box center [597, 339] width 31 height 18
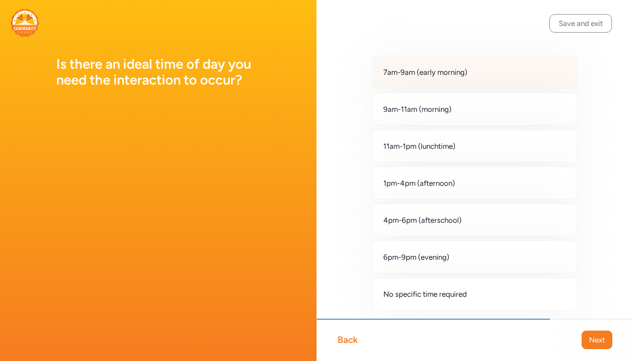
click at [431, 85] on div "7am-9am (early morning)" at bounding box center [474, 72] width 205 height 33
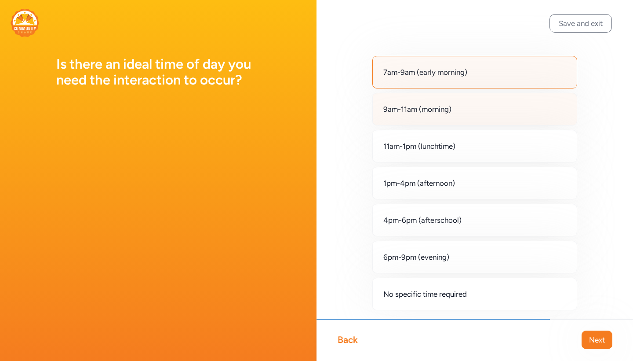
click at [434, 112] on span "9am-11am (morning)" at bounding box center [417, 109] width 68 height 11
click at [591, 336] on span "Next" at bounding box center [597, 339] width 16 height 11
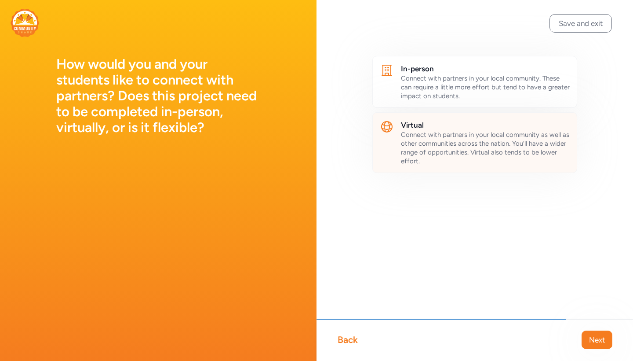
click at [468, 130] on div "Connect with partners in your local community as well as other communities acro…" at bounding box center [485, 147] width 169 height 35
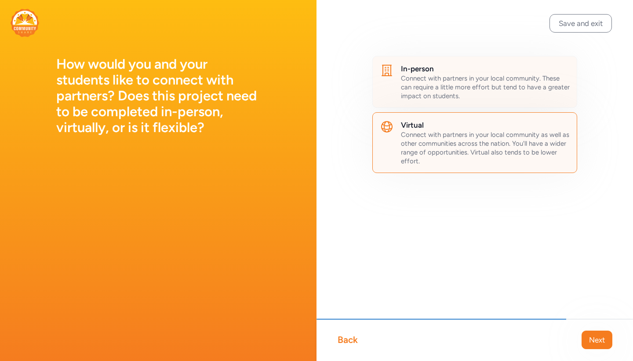
click at [497, 81] on span "Connect with partners in your local community. These can require a little more …" at bounding box center [485, 87] width 169 height 26
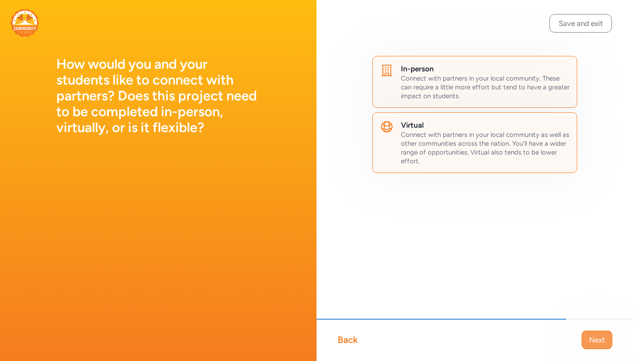
click at [596, 336] on span "Next" at bounding box center [597, 339] width 16 height 11
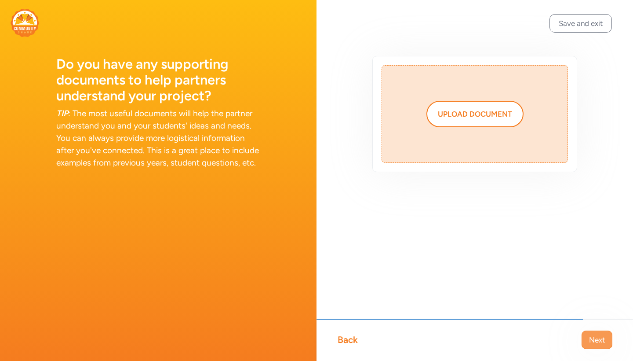
click at [596, 340] on span "Next" at bounding box center [597, 339] width 16 height 11
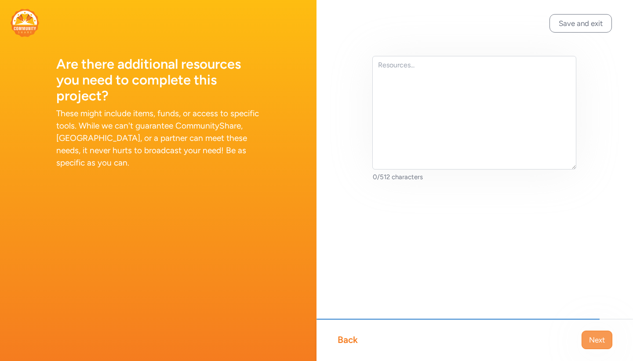
click at [607, 335] on button "Next" at bounding box center [597, 339] width 31 height 18
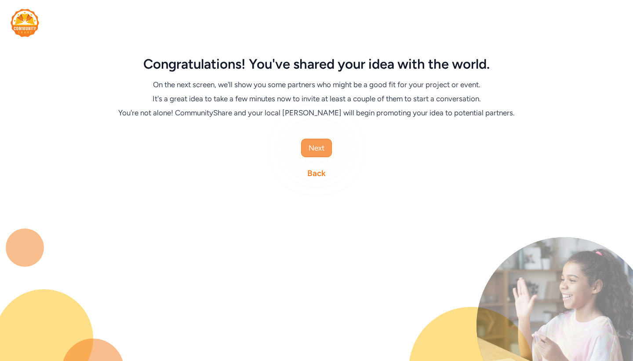
click at [319, 146] on span "Next" at bounding box center [317, 147] width 16 height 11
